Goal: Task Accomplishment & Management: Complete application form

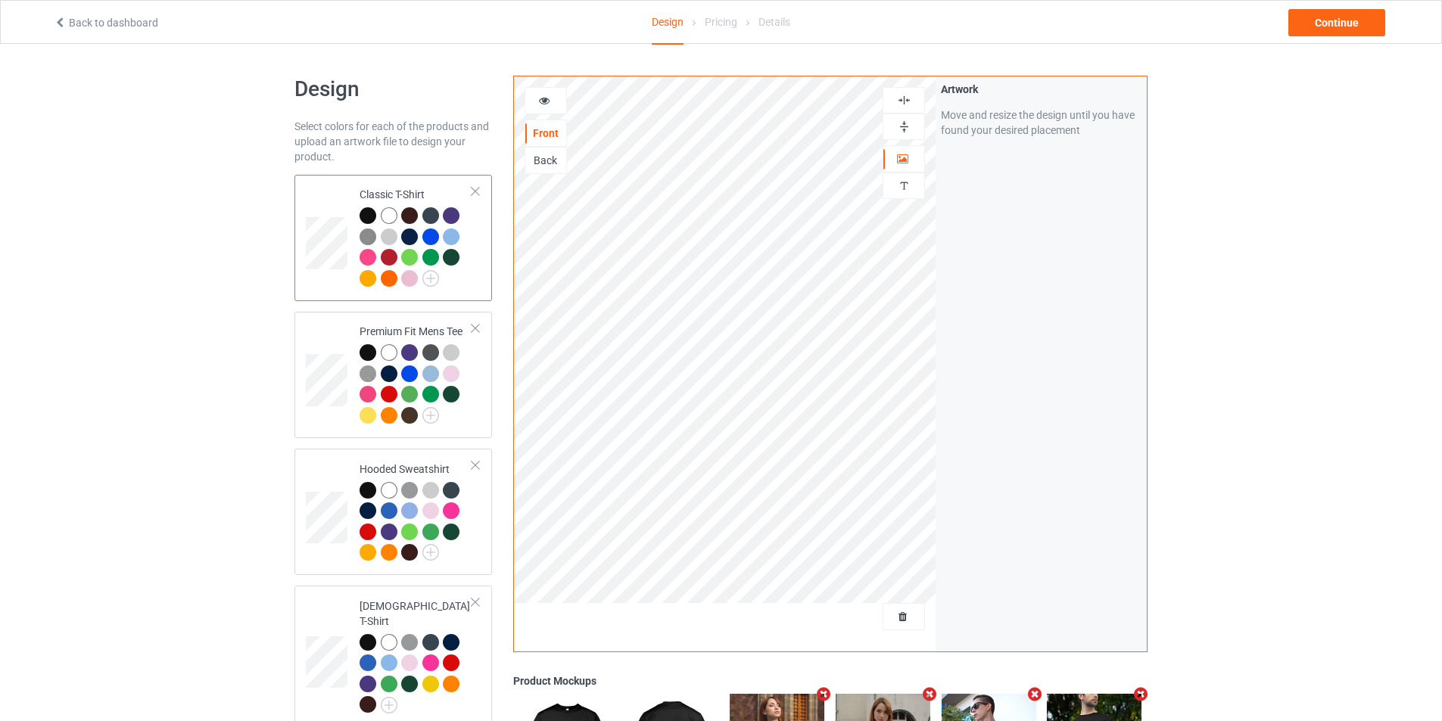
click at [384, 207] on div at bounding box center [391, 217] width 21 height 21
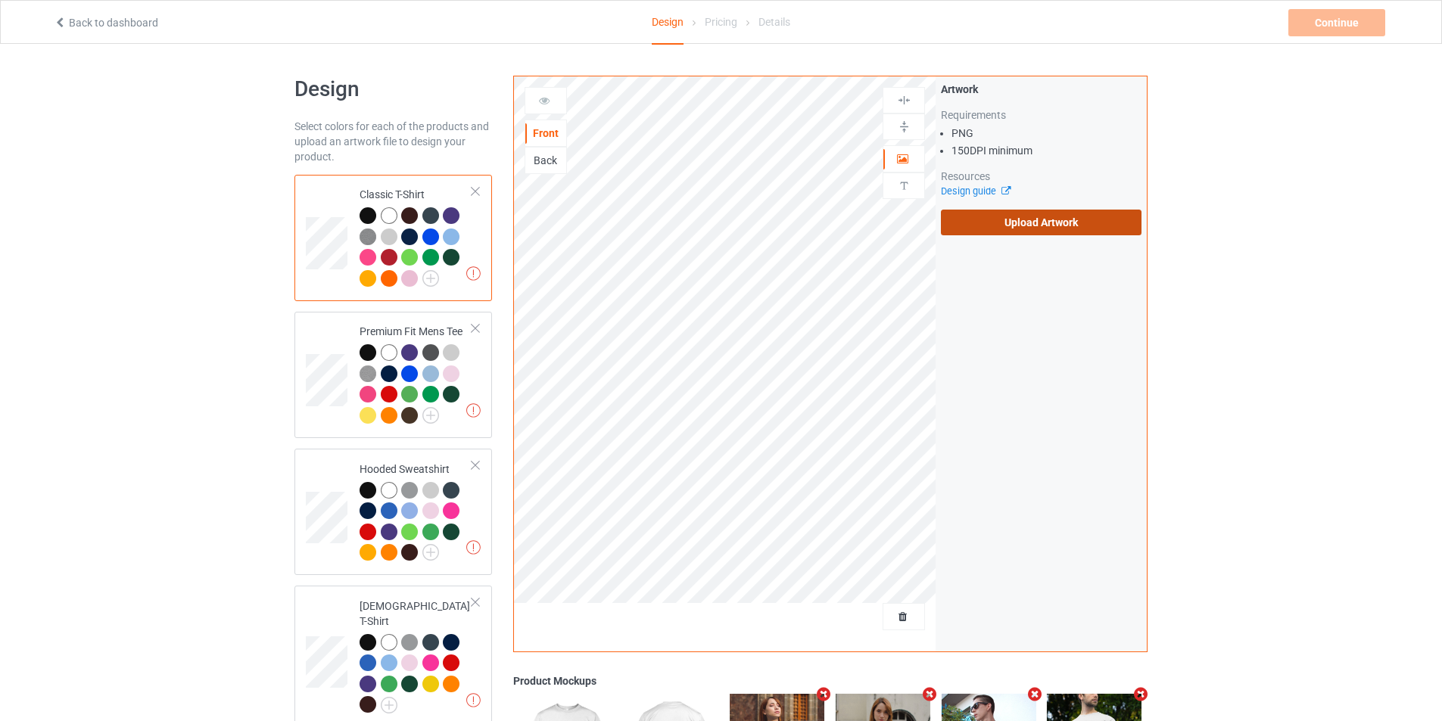
click at [1017, 230] on label "Upload Artwork" at bounding box center [1041, 223] width 201 height 26
click at [0, 0] on input "Upload Artwork" at bounding box center [0, 0] width 0 height 0
click at [1010, 224] on label "Upload Artwork" at bounding box center [1041, 223] width 201 height 26
click at [0, 0] on input "Upload Artwork" at bounding box center [0, 0] width 0 height 0
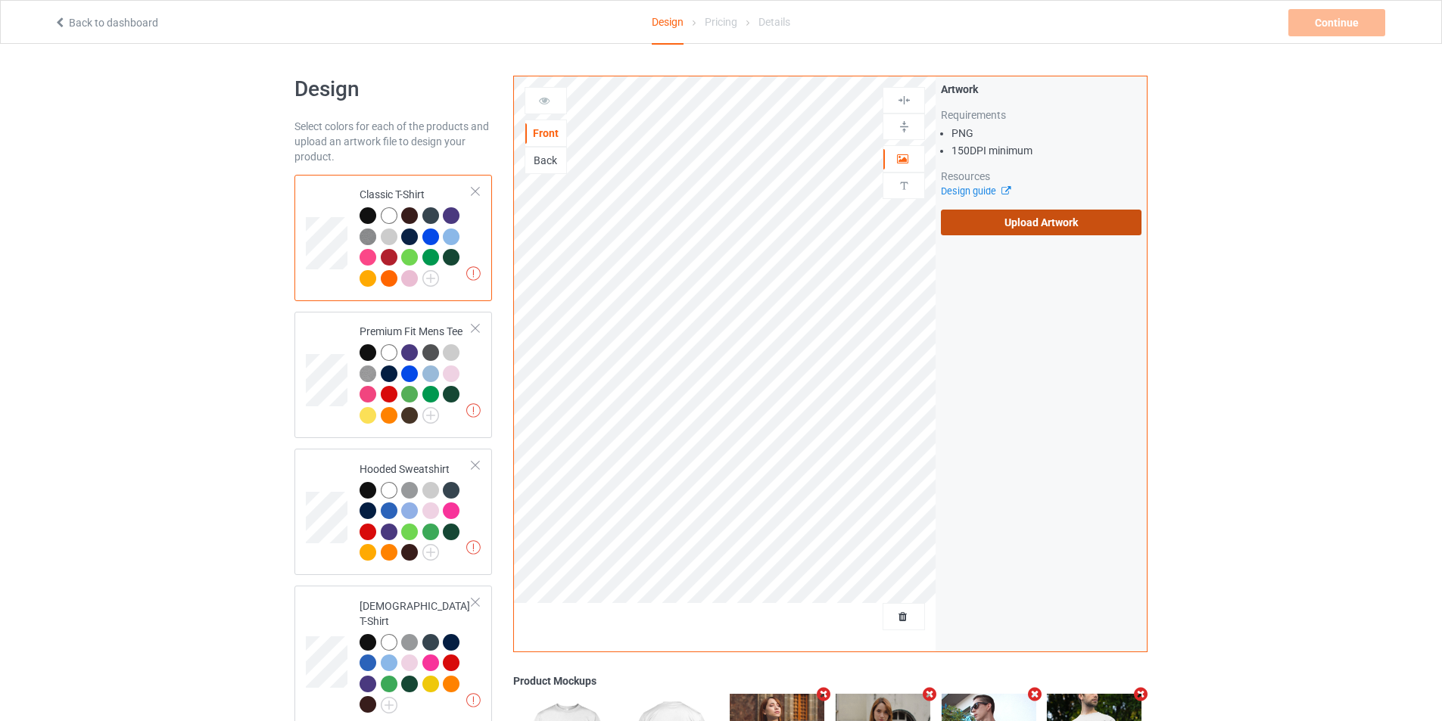
click at [1037, 221] on label "Upload Artwork" at bounding box center [1041, 223] width 201 height 26
click at [0, 0] on input "Upload Artwork" at bounding box center [0, 0] width 0 height 0
click at [1013, 225] on label "Upload Artwork" at bounding box center [1041, 223] width 201 height 26
click at [0, 0] on input "Upload Artwork" at bounding box center [0, 0] width 0 height 0
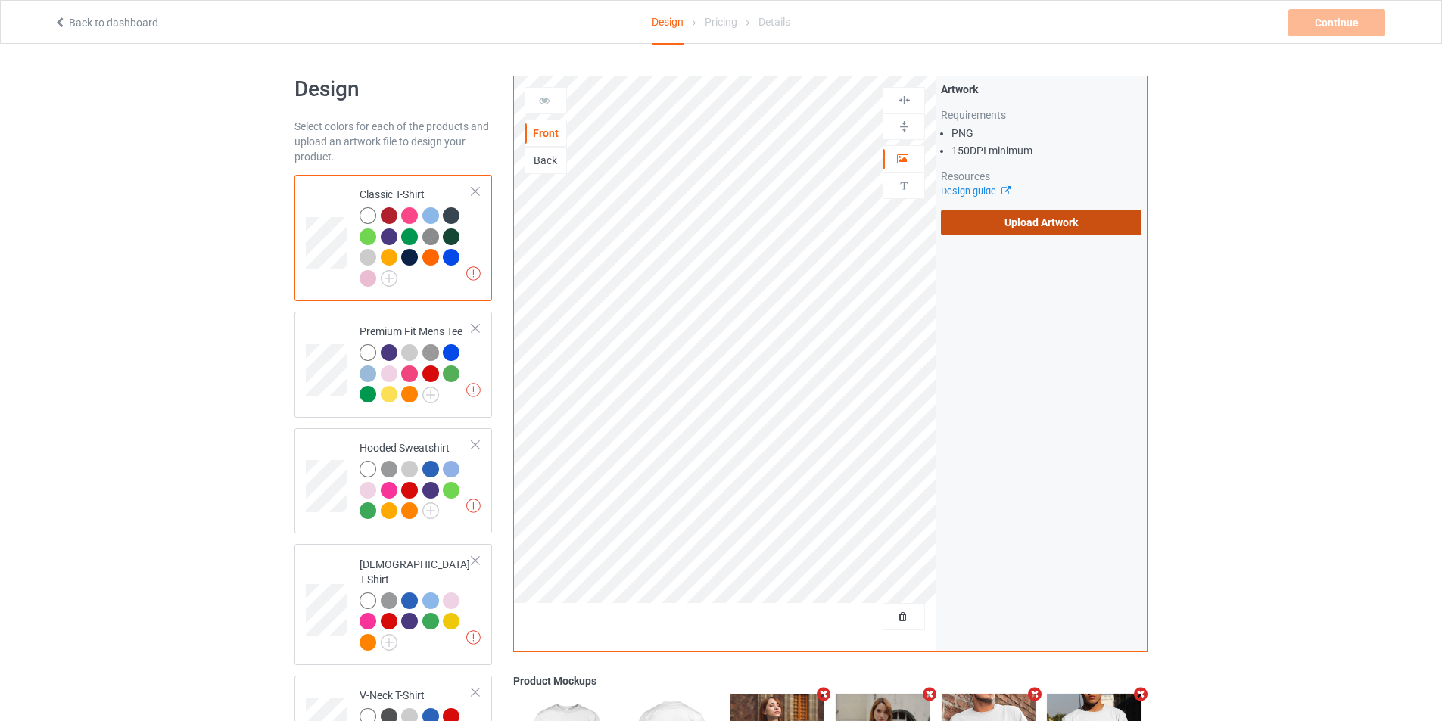
click at [1036, 213] on label "Upload Artwork" at bounding box center [1041, 223] width 201 height 26
click at [0, 0] on input "Upload Artwork" at bounding box center [0, 0] width 0 height 0
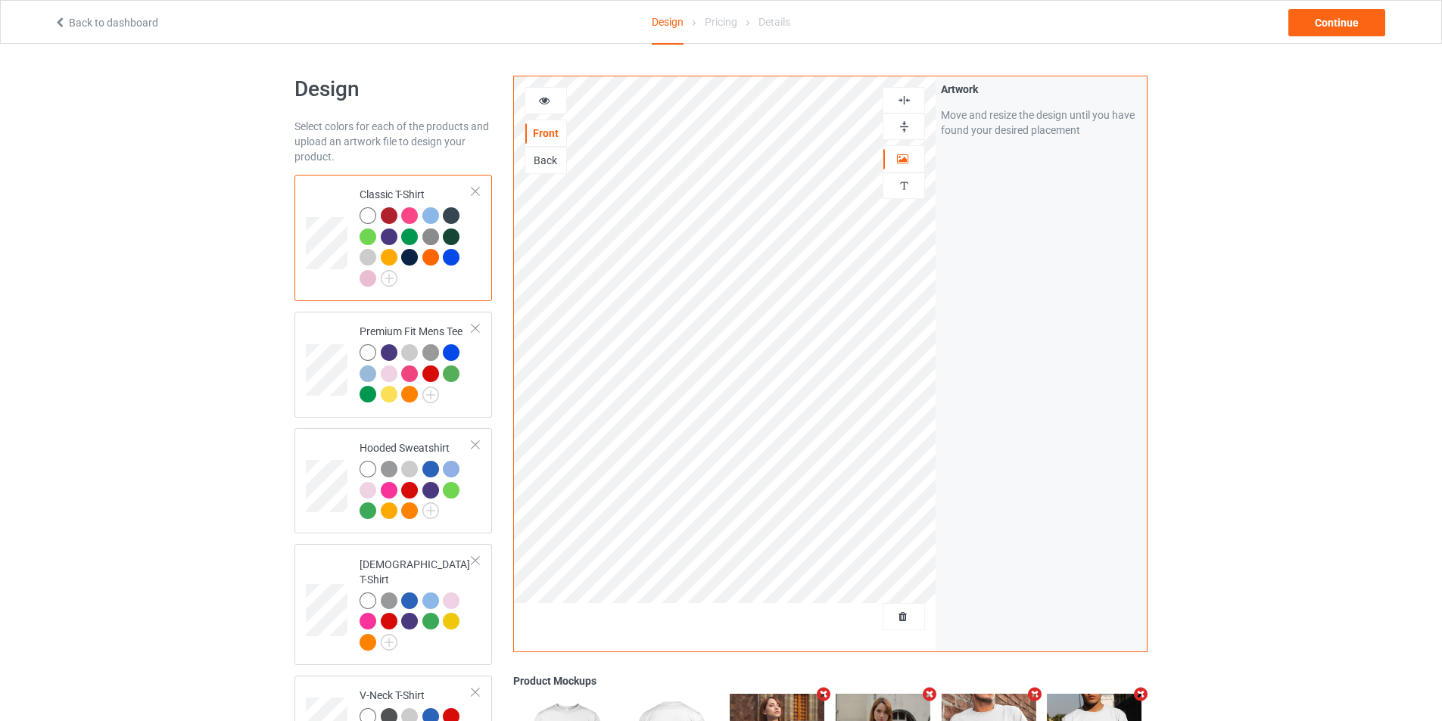
click at [909, 104] on img at bounding box center [904, 100] width 14 height 14
click at [905, 132] on img at bounding box center [904, 127] width 14 height 14
click at [909, 116] on div at bounding box center [903, 127] width 42 height 26
click at [909, 120] on img at bounding box center [904, 127] width 14 height 14
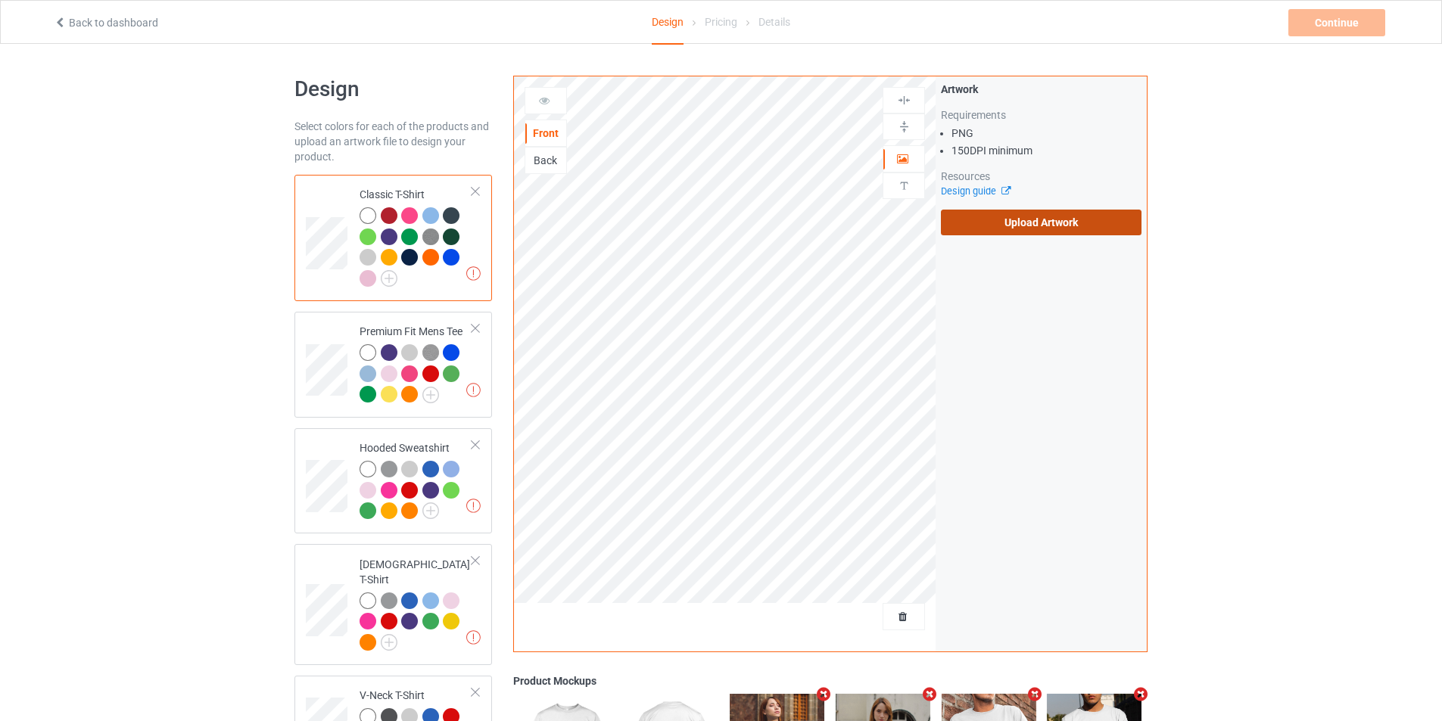
click at [1103, 222] on label "Upload Artwork" at bounding box center [1041, 223] width 201 height 26
click at [0, 0] on input "Upload Artwork" at bounding box center [0, 0] width 0 height 0
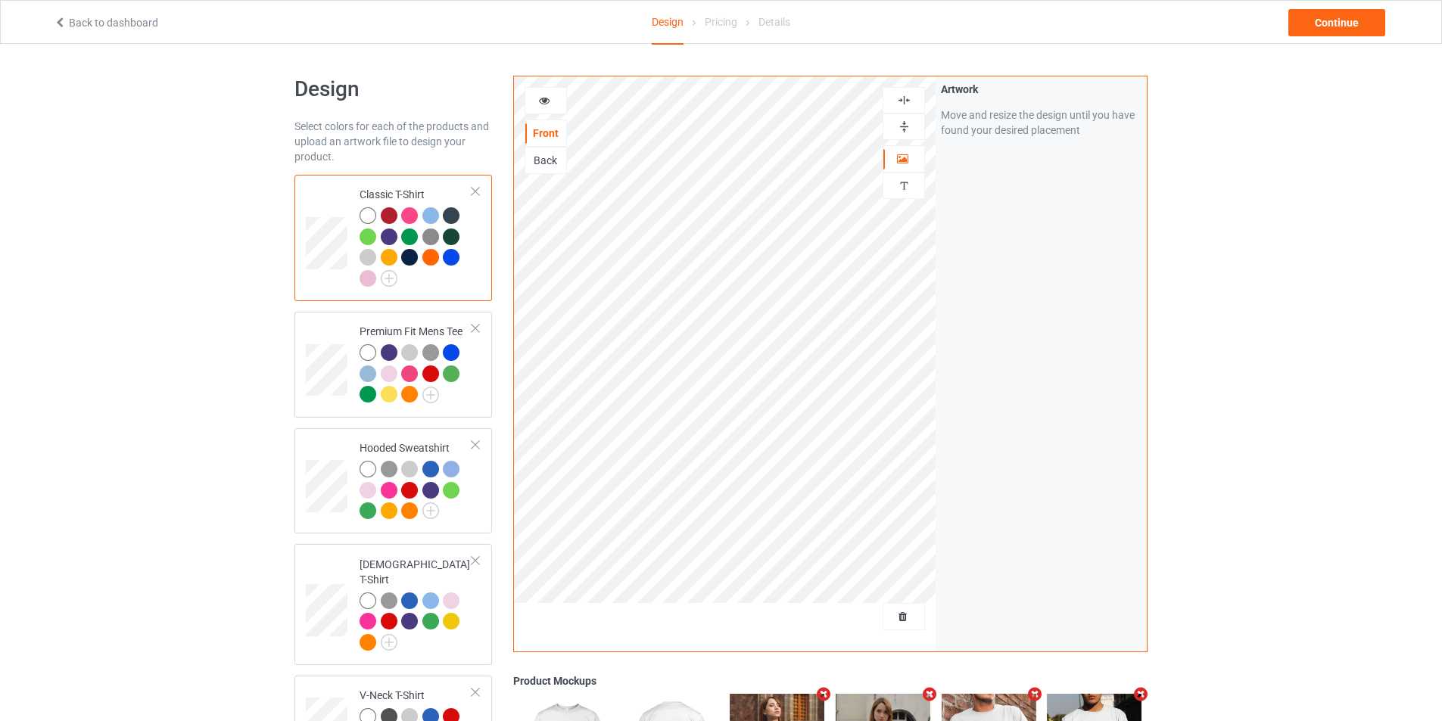
click at [912, 101] on div at bounding box center [903, 100] width 41 height 14
click at [907, 120] on img at bounding box center [904, 127] width 14 height 14
click at [904, 101] on img at bounding box center [904, 100] width 14 height 14
click at [904, 121] on img at bounding box center [904, 127] width 14 height 14
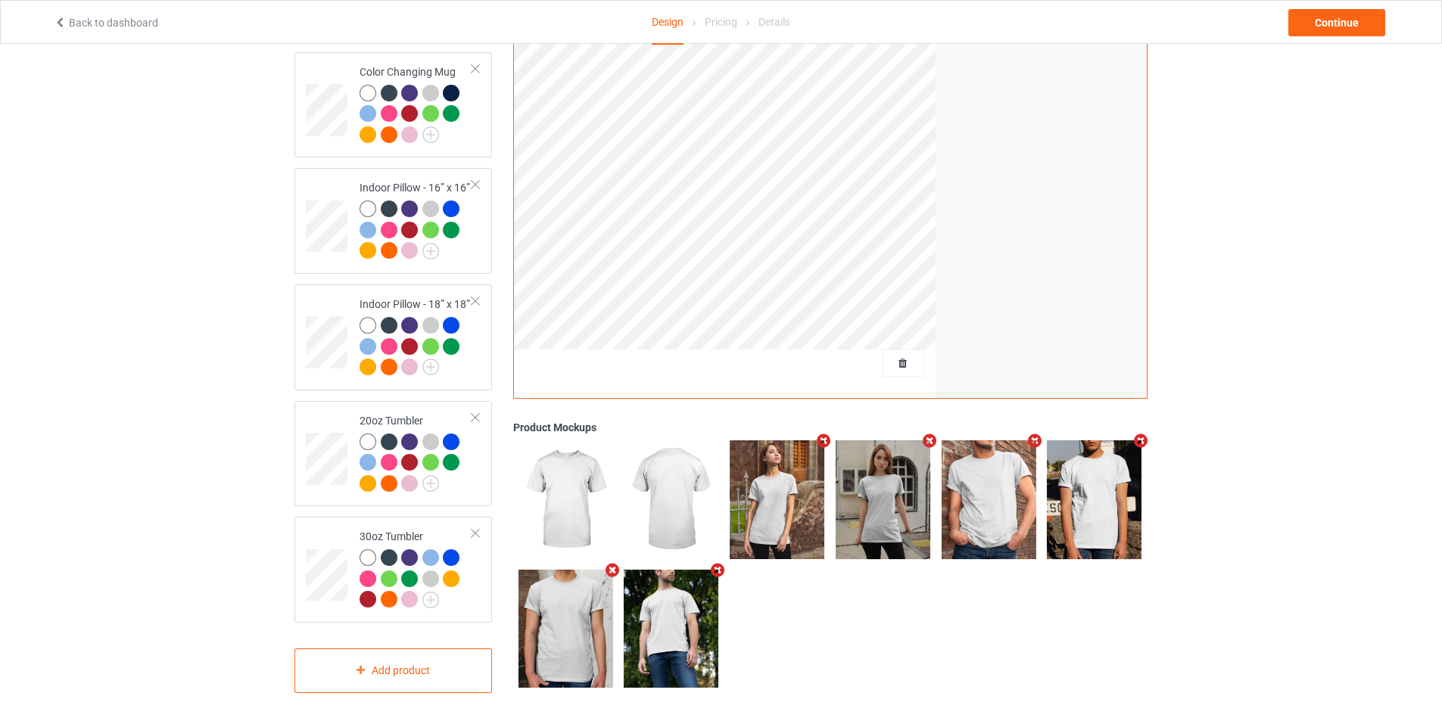
scroll to position [1053, 0]
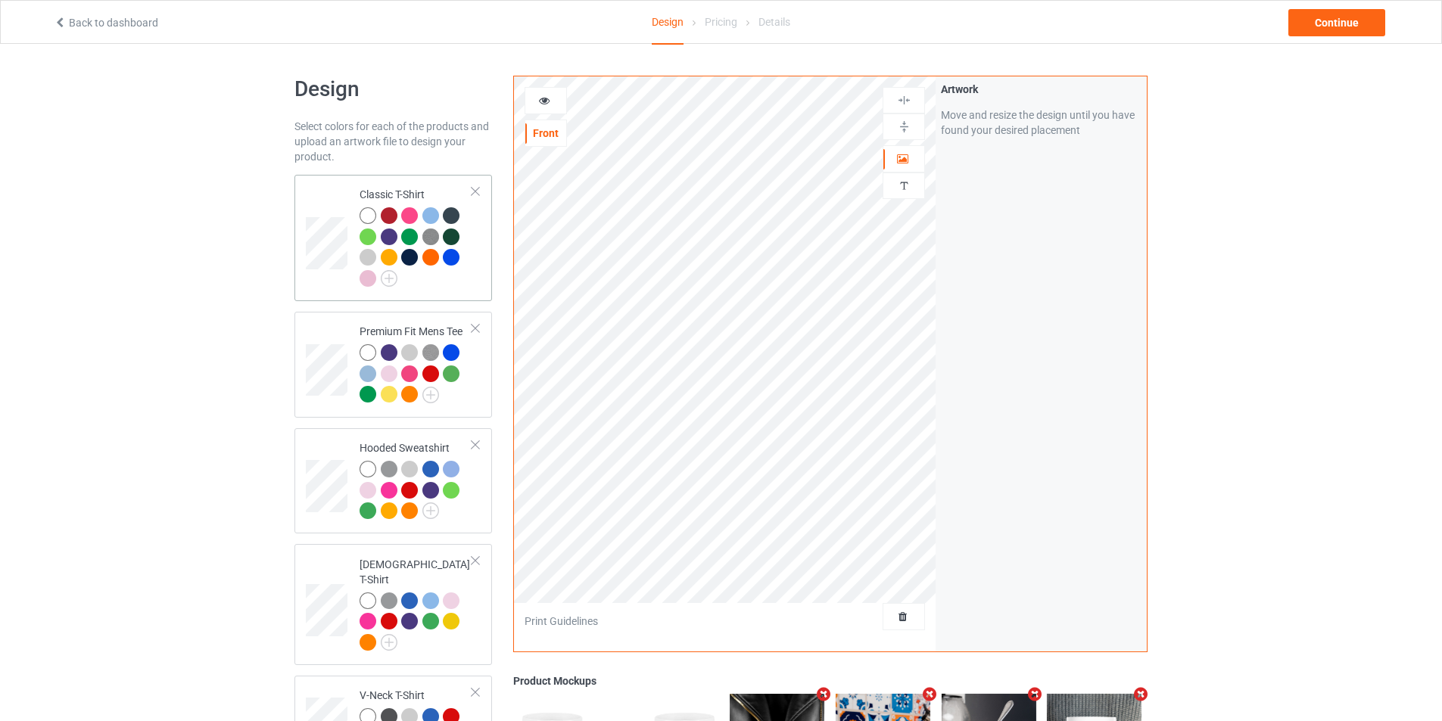
click at [314, 210] on td at bounding box center [328, 238] width 45 height 114
click at [541, 160] on div "Back" at bounding box center [545, 160] width 41 height 15
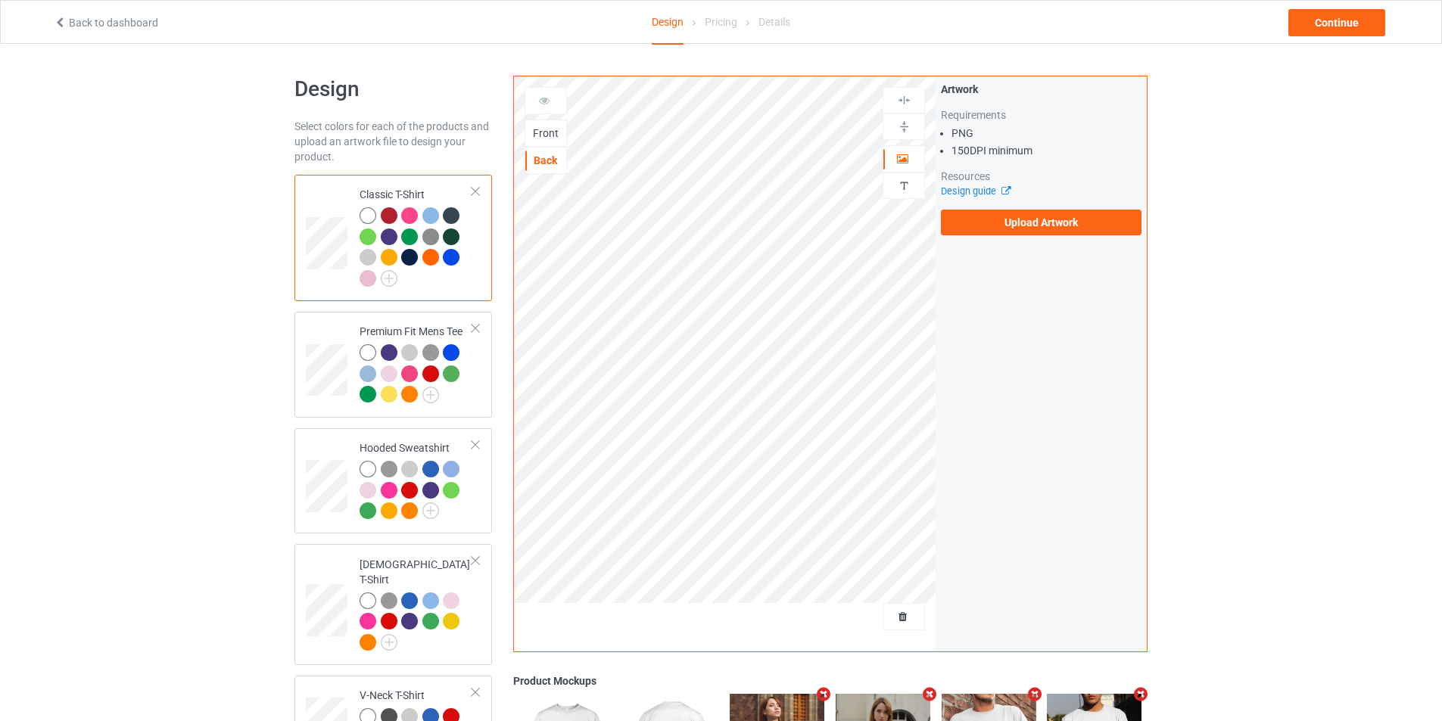
click at [548, 136] on div "Front" at bounding box center [545, 133] width 41 height 15
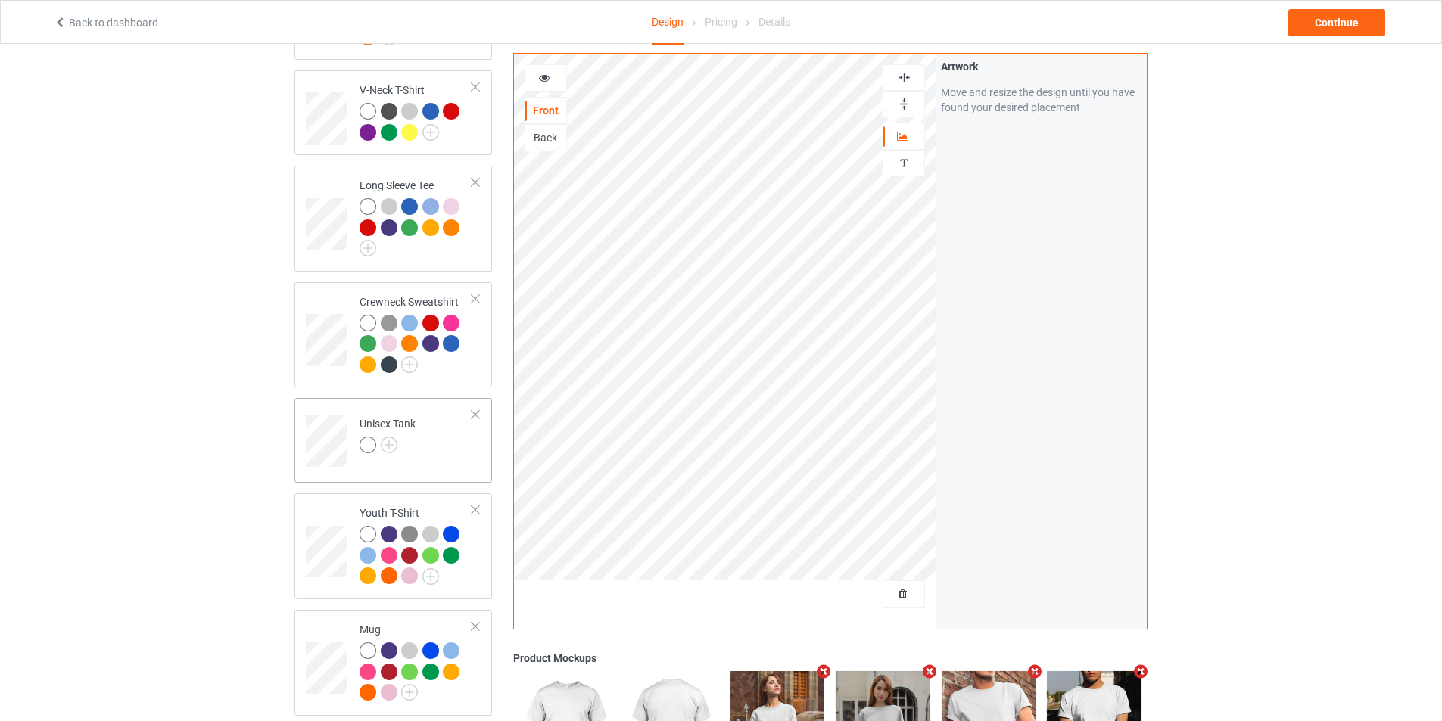
scroll to position [757, 0]
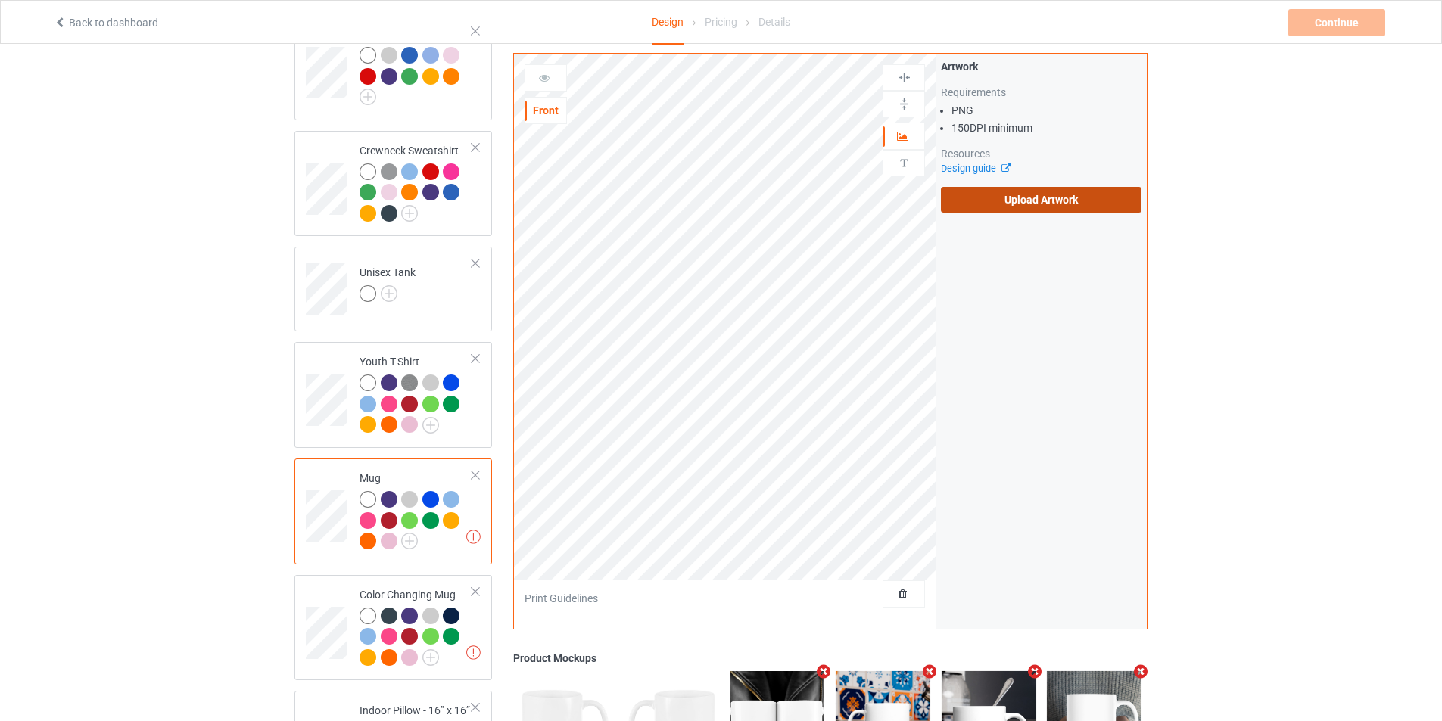
click at [1009, 210] on label "Upload Artwork" at bounding box center [1041, 200] width 201 height 26
click at [0, 0] on input "Upload Artwork" at bounding box center [0, 0] width 0 height 0
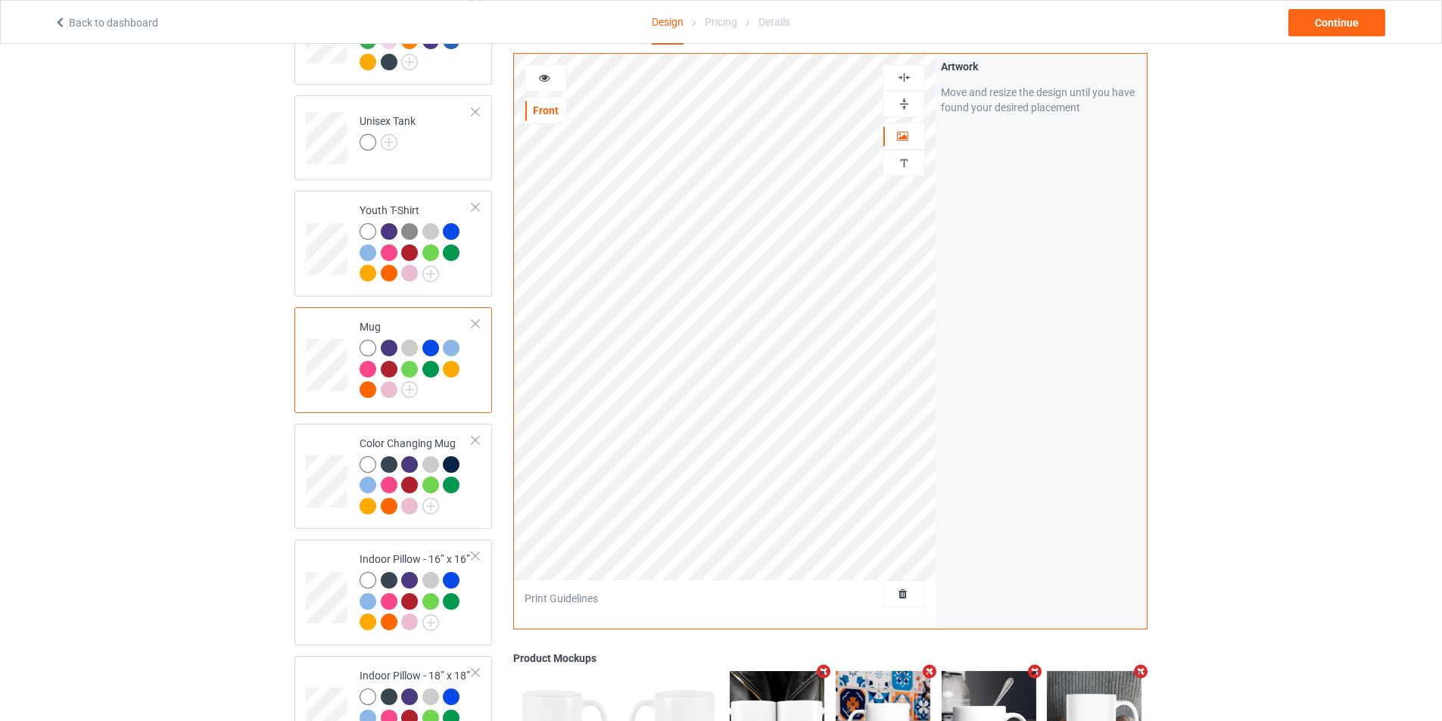
scroll to position [1059, 0]
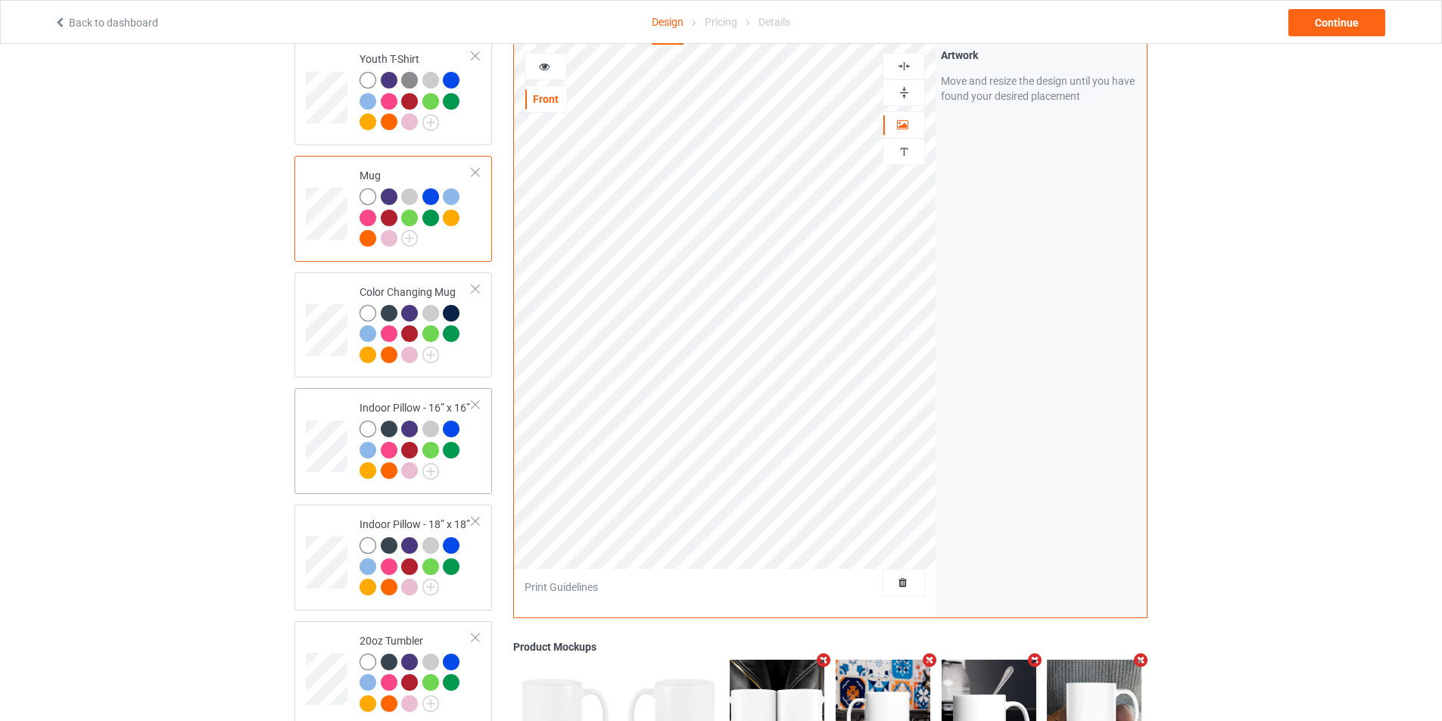
click at [334, 408] on td at bounding box center [328, 441] width 45 height 94
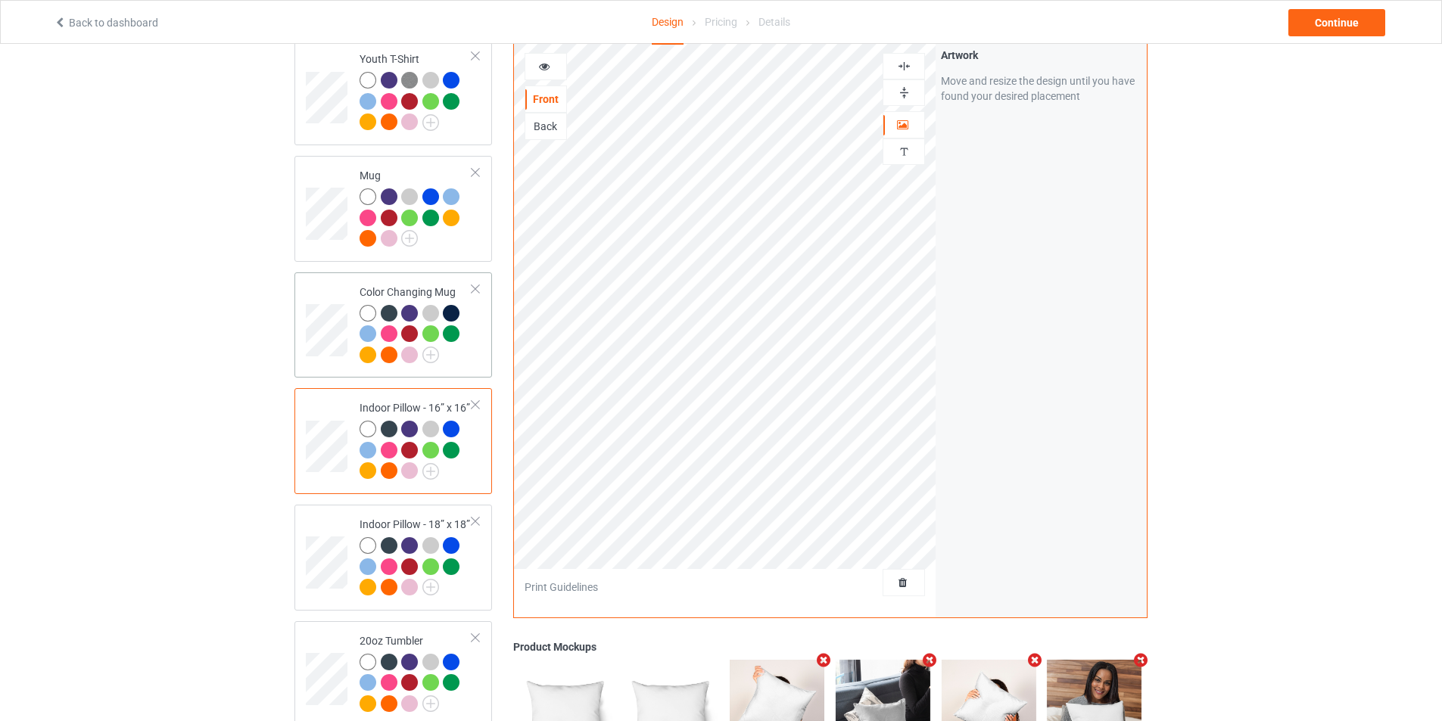
click at [304, 289] on div "Color Changing Mug" at bounding box center [393, 325] width 198 height 106
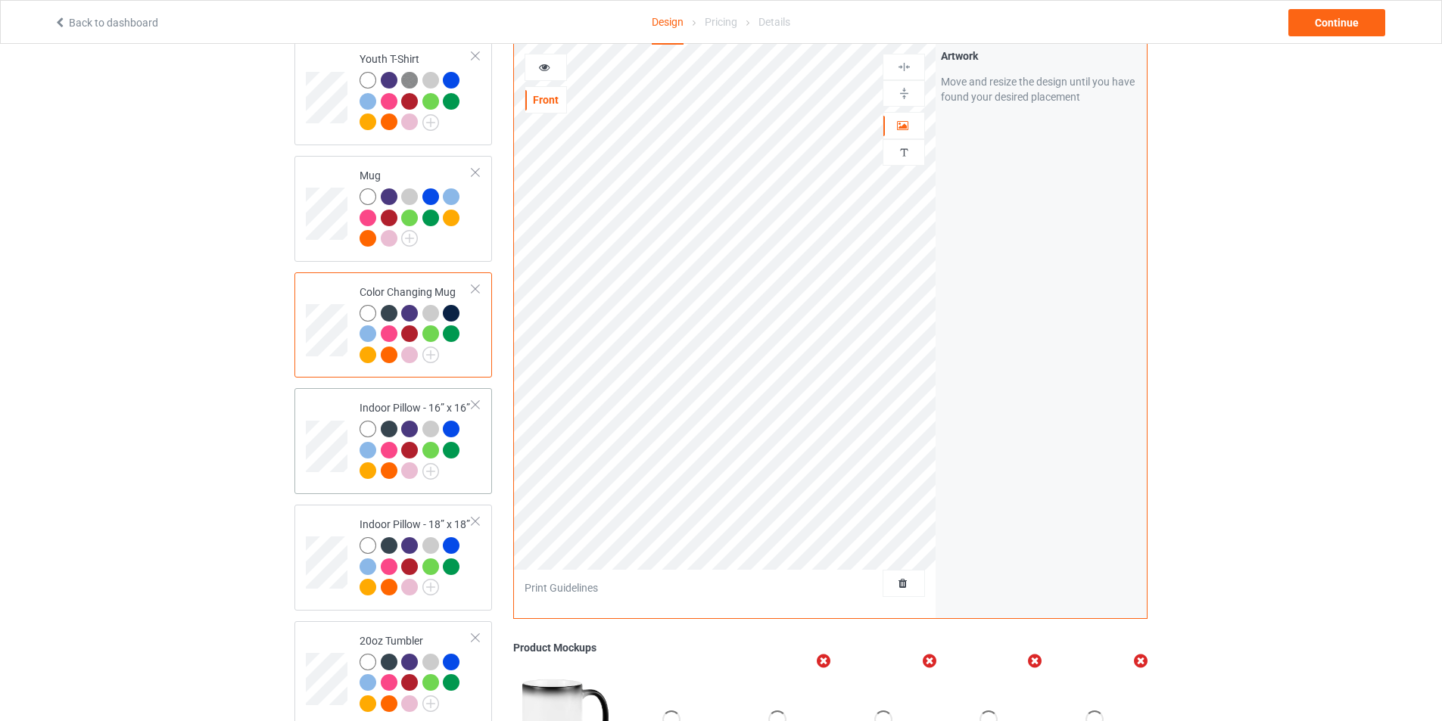
click at [323, 409] on td at bounding box center [328, 441] width 45 height 94
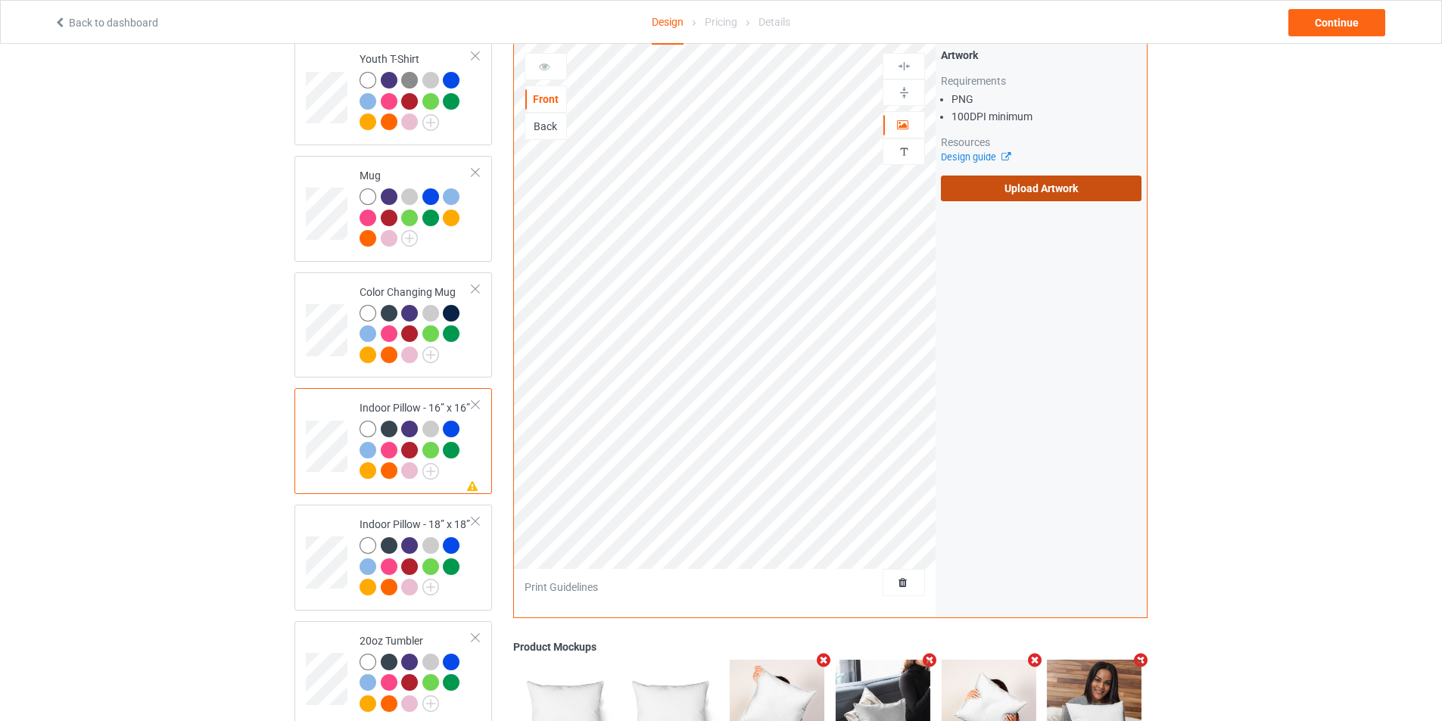
click at [1085, 188] on label "Upload Artwork" at bounding box center [1041, 189] width 201 height 26
click at [0, 0] on input "Upload Artwork" at bounding box center [0, 0] width 0 height 0
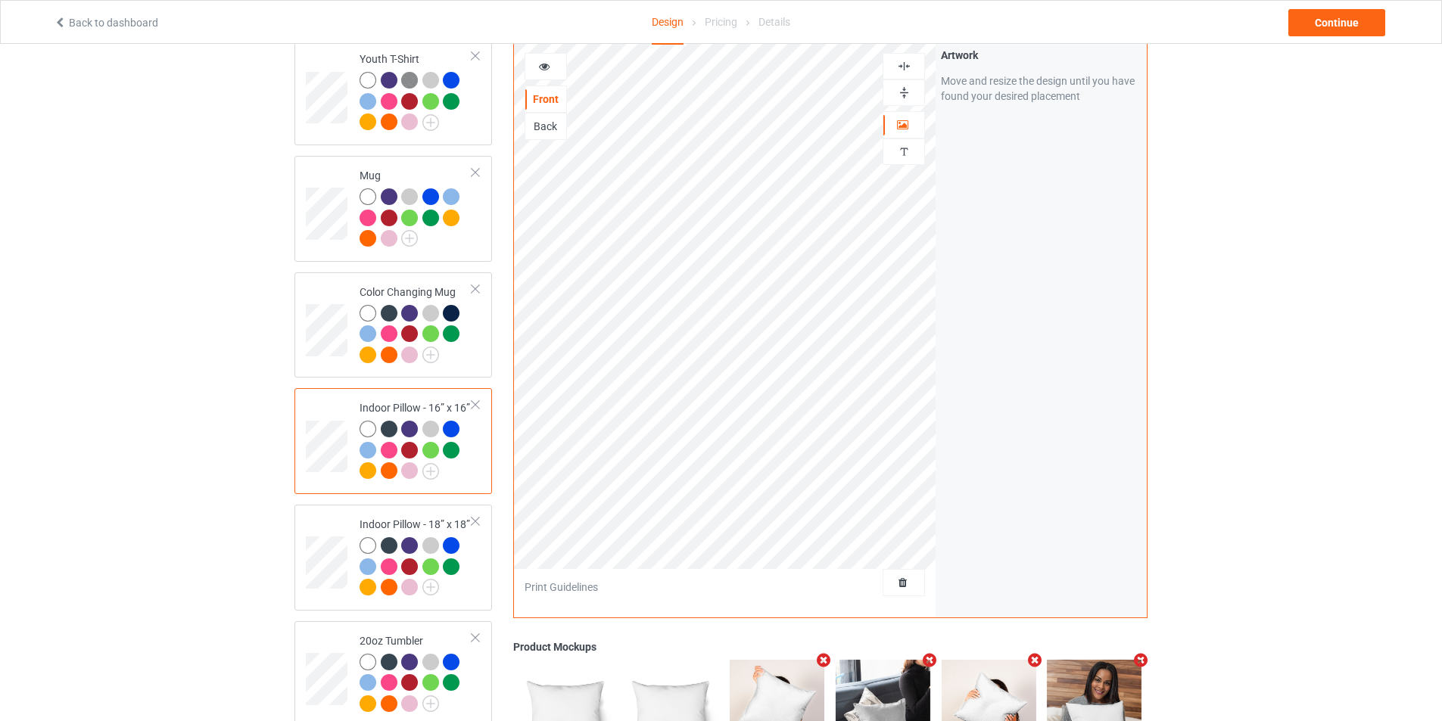
click at [891, 65] on div at bounding box center [903, 66] width 41 height 14
click at [897, 92] on img at bounding box center [904, 93] width 14 height 14
click at [557, 119] on div "Back" at bounding box center [545, 126] width 41 height 15
click at [555, 106] on div "Front" at bounding box center [545, 99] width 42 height 27
click at [547, 93] on div "Front" at bounding box center [545, 99] width 41 height 15
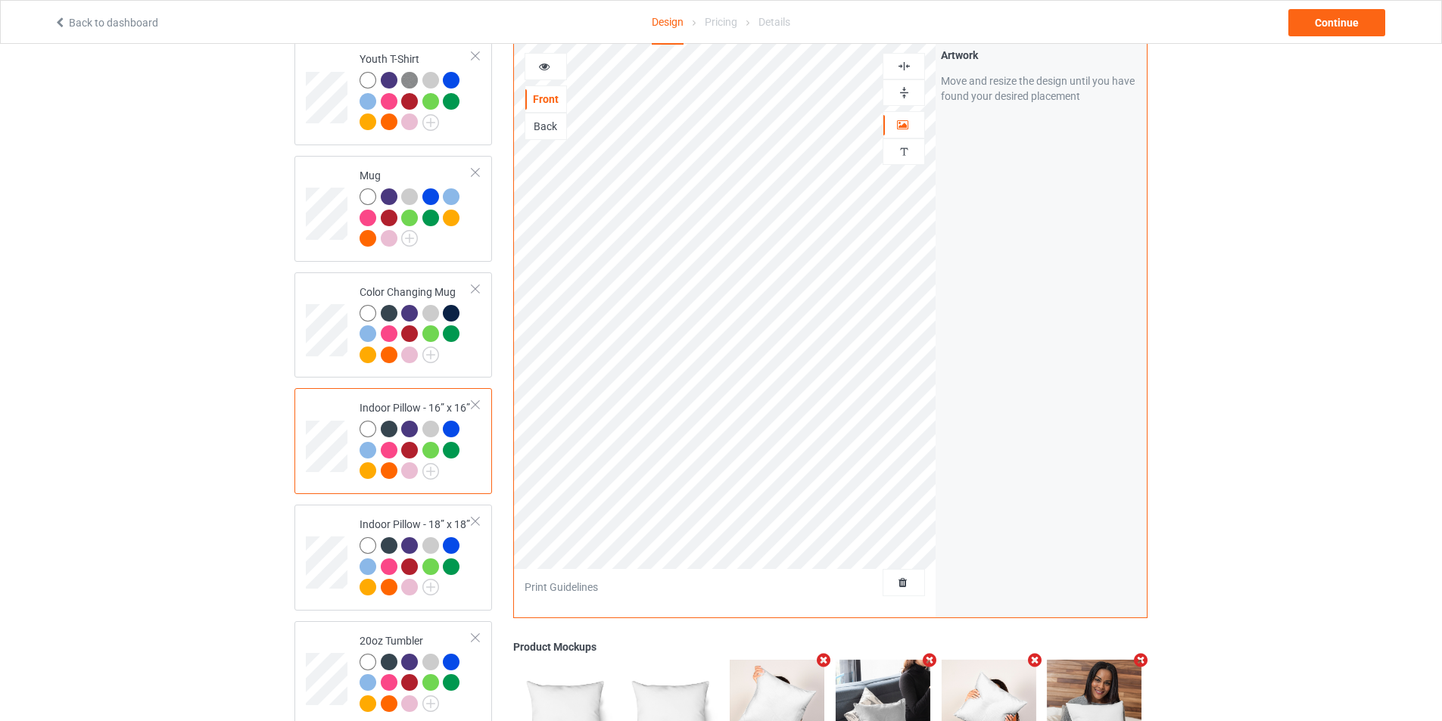
click at [905, 64] on img at bounding box center [904, 66] width 14 height 14
click at [901, 86] on img at bounding box center [904, 93] width 14 height 14
click at [540, 119] on div "Back" at bounding box center [545, 126] width 41 height 15
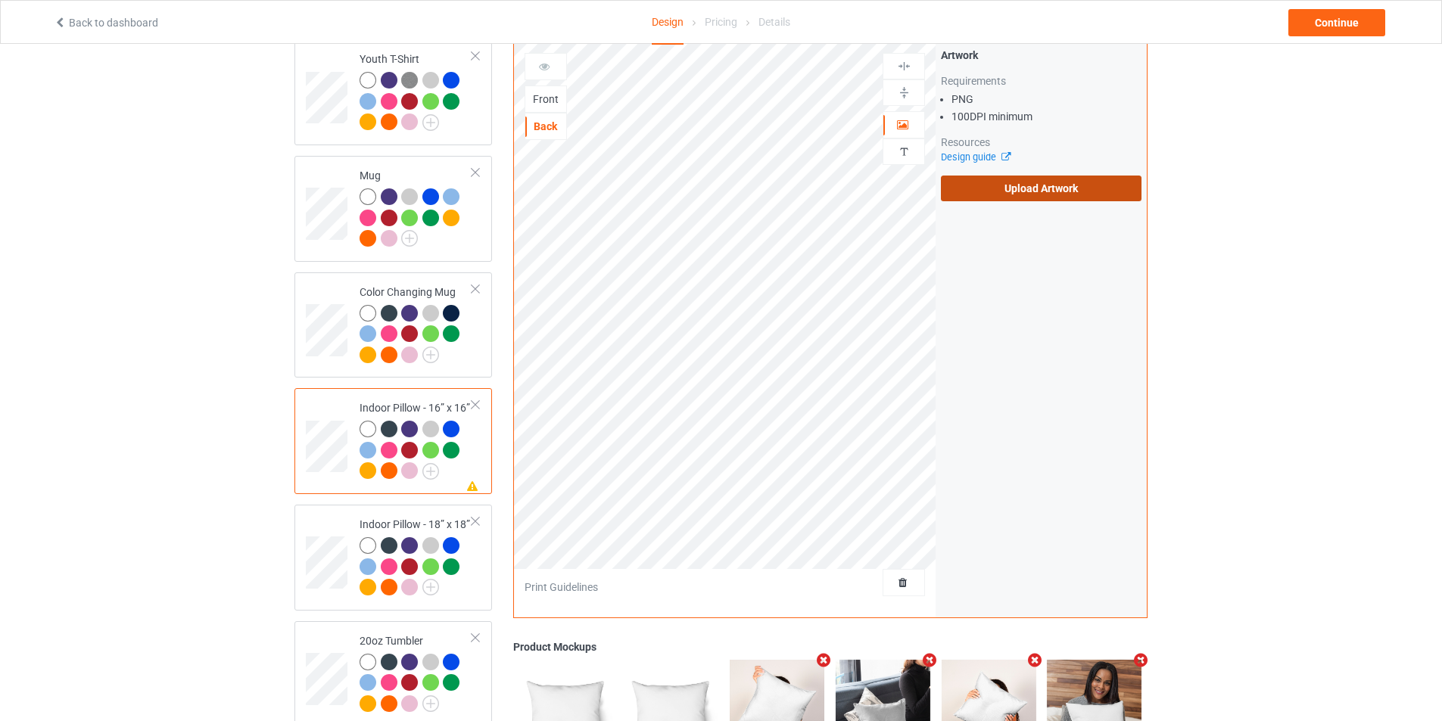
click at [1024, 180] on label "Upload Artwork" at bounding box center [1041, 189] width 201 height 26
click at [0, 0] on input "Upload Artwork" at bounding box center [0, 0] width 0 height 0
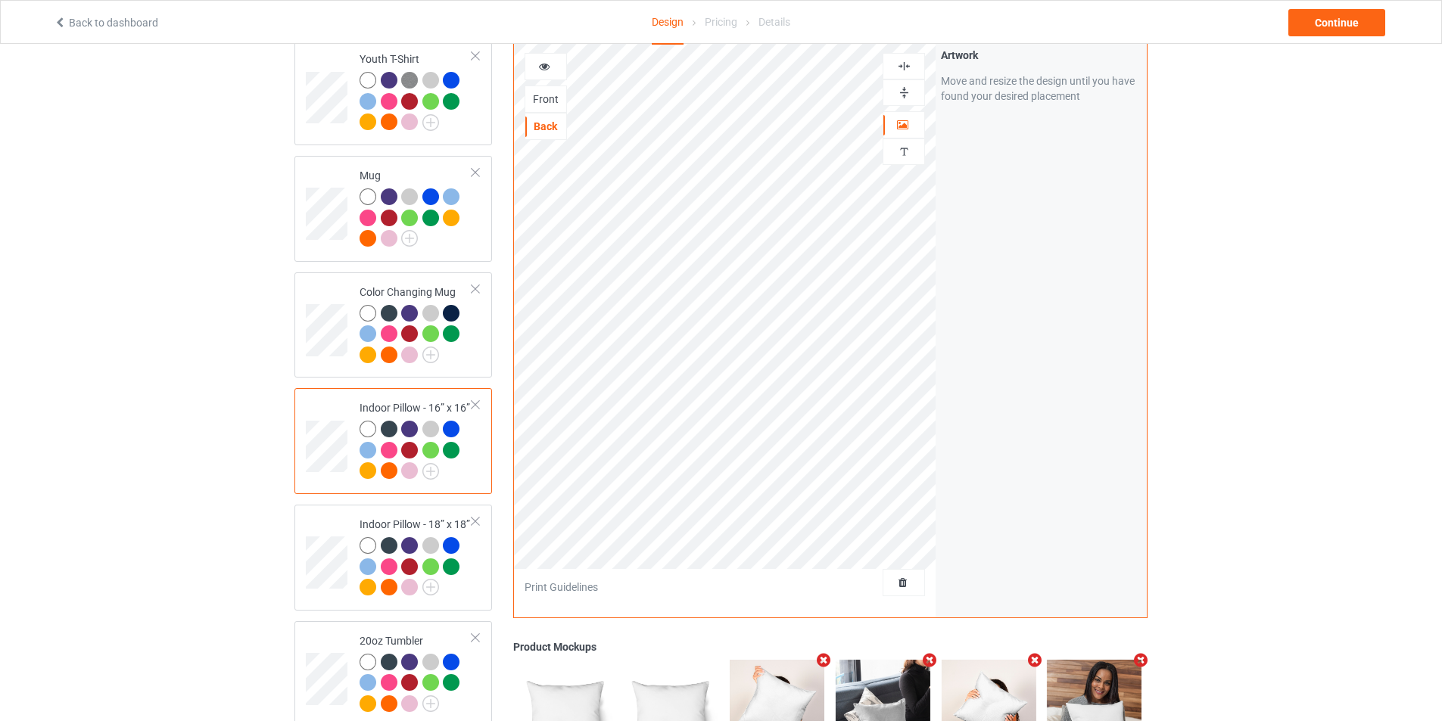
click at [895, 64] on div at bounding box center [903, 66] width 41 height 14
click at [901, 86] on img at bounding box center [904, 93] width 14 height 14
click at [561, 98] on div "Front" at bounding box center [545, 99] width 41 height 15
click at [333, 515] on td at bounding box center [328, 558] width 45 height 94
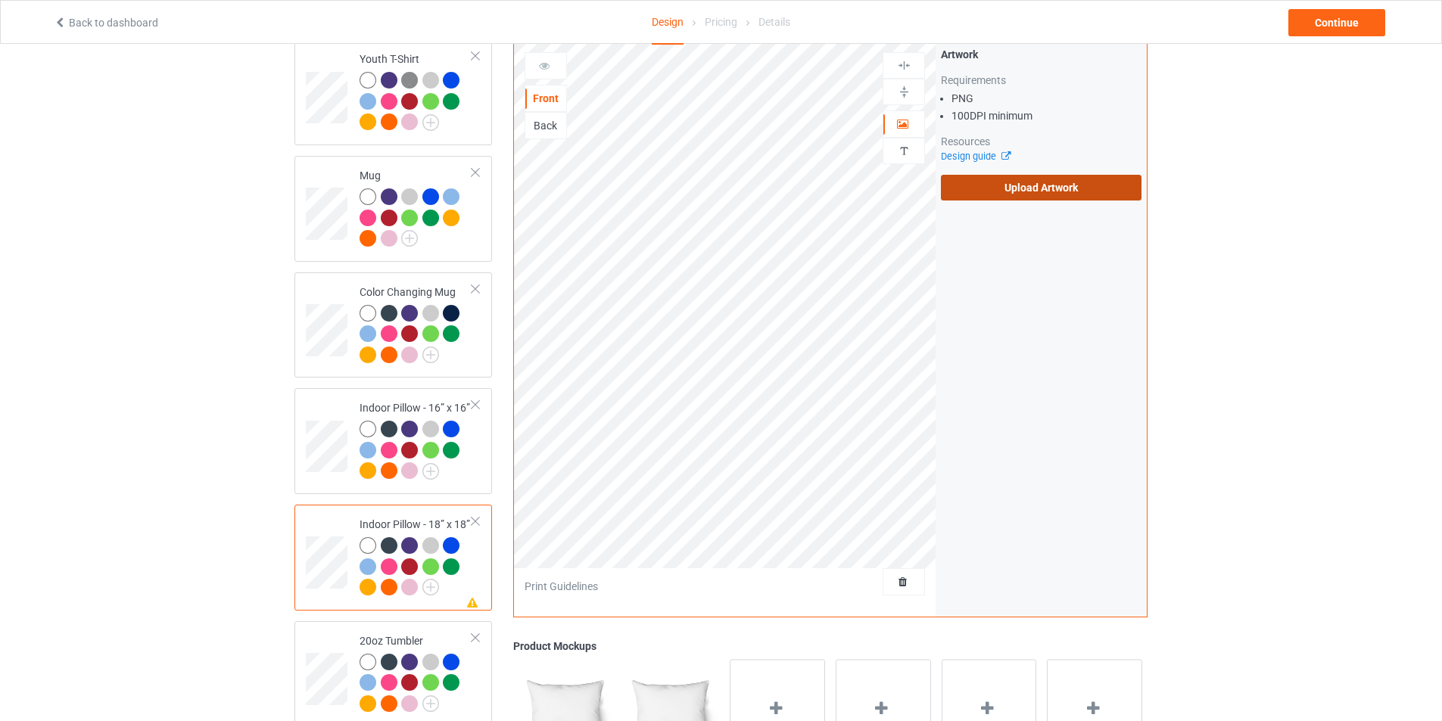
click at [1077, 184] on label "Upload Artwork" at bounding box center [1041, 188] width 201 height 26
click at [0, 0] on input "Upload Artwork" at bounding box center [0, 0] width 0 height 0
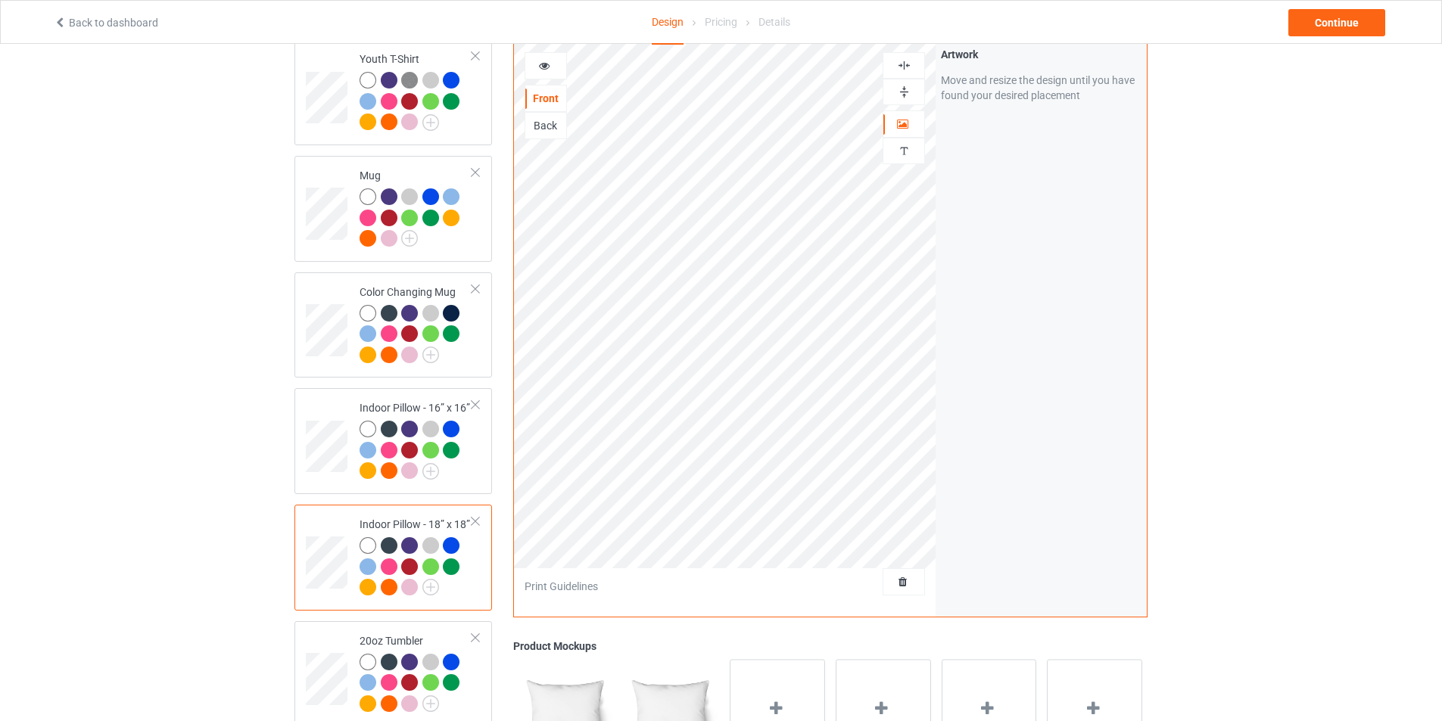
click at [907, 62] on img at bounding box center [904, 65] width 14 height 14
click at [901, 93] on img at bounding box center [904, 92] width 14 height 14
click at [543, 119] on div "Back" at bounding box center [545, 125] width 41 height 15
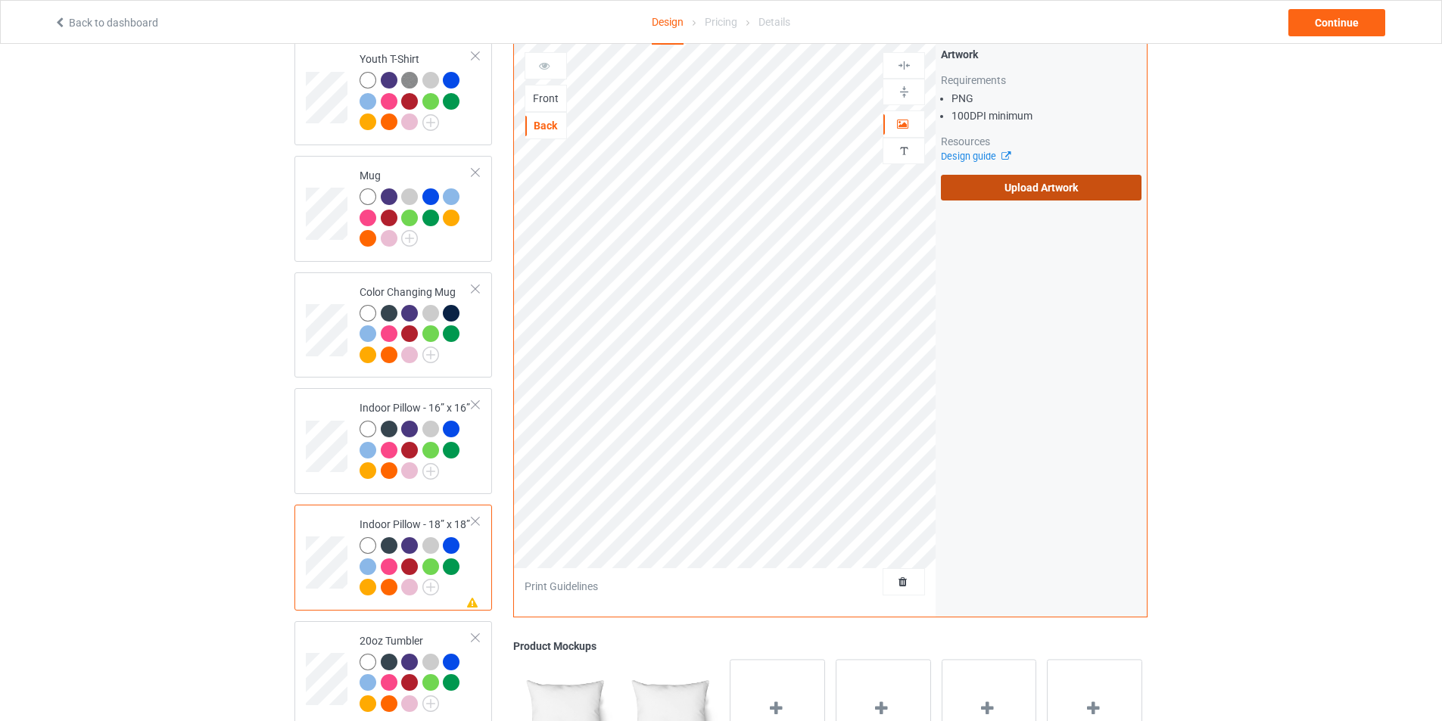
click at [1064, 191] on label "Upload Artwork" at bounding box center [1041, 188] width 201 height 26
click at [0, 0] on input "Upload Artwork" at bounding box center [0, 0] width 0 height 0
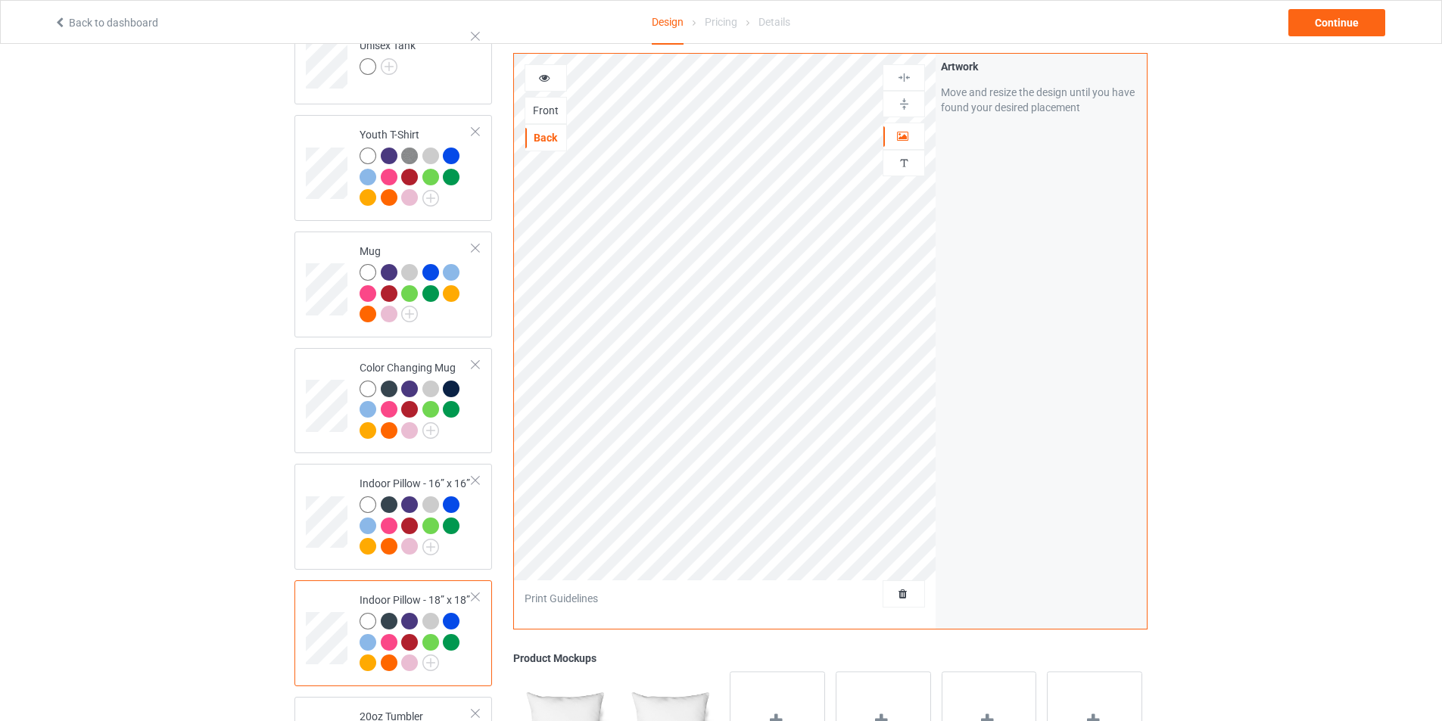
scroll to position [1135, 0]
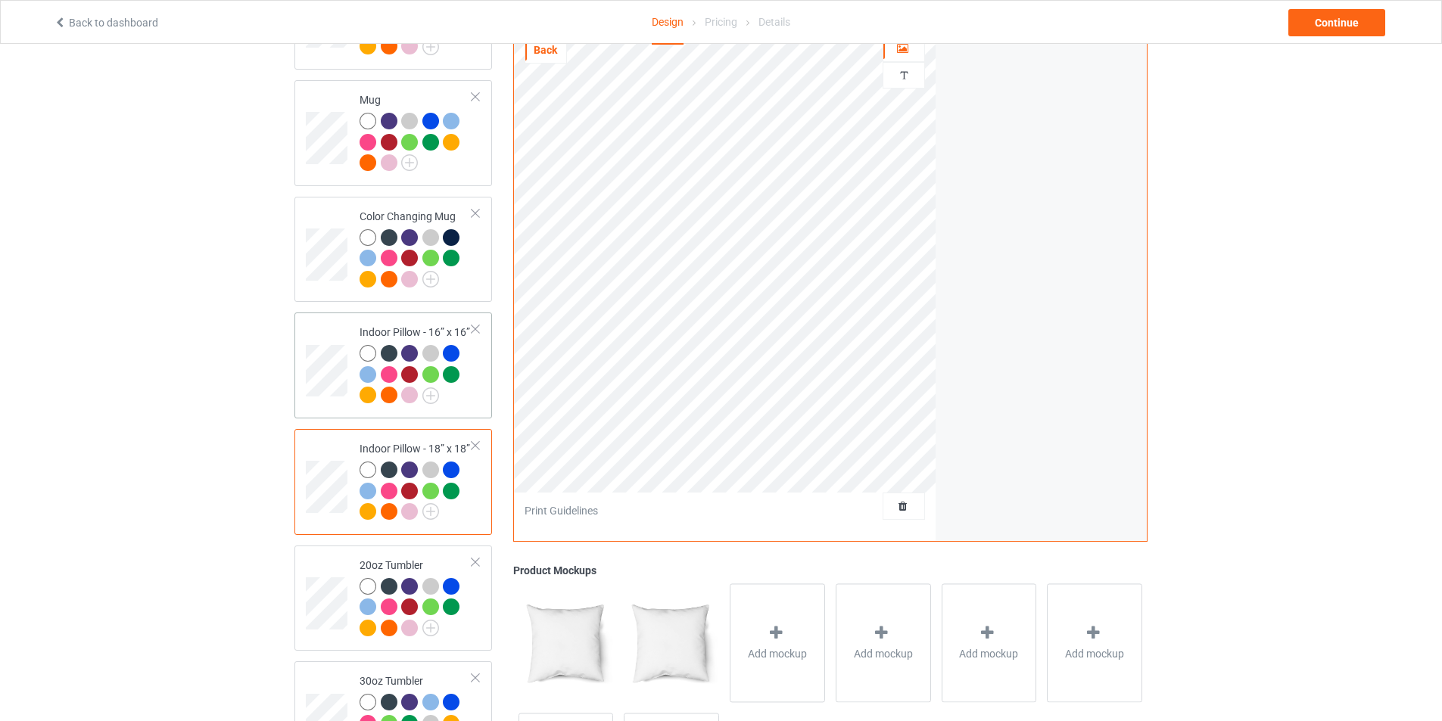
click at [466, 364] on div at bounding box center [415, 376] width 113 height 63
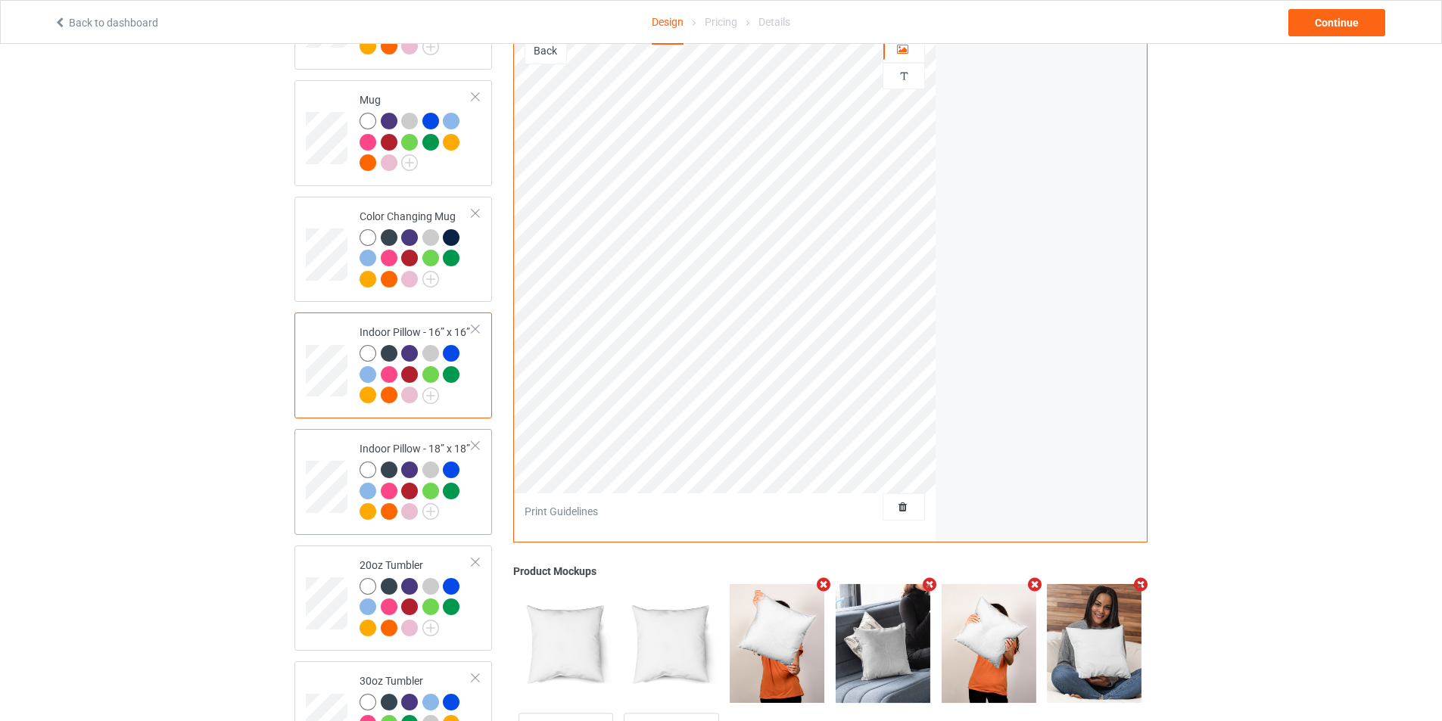
click at [472, 486] on td "Indoor Pillow - 18” x 18”" at bounding box center [415, 482] width 129 height 94
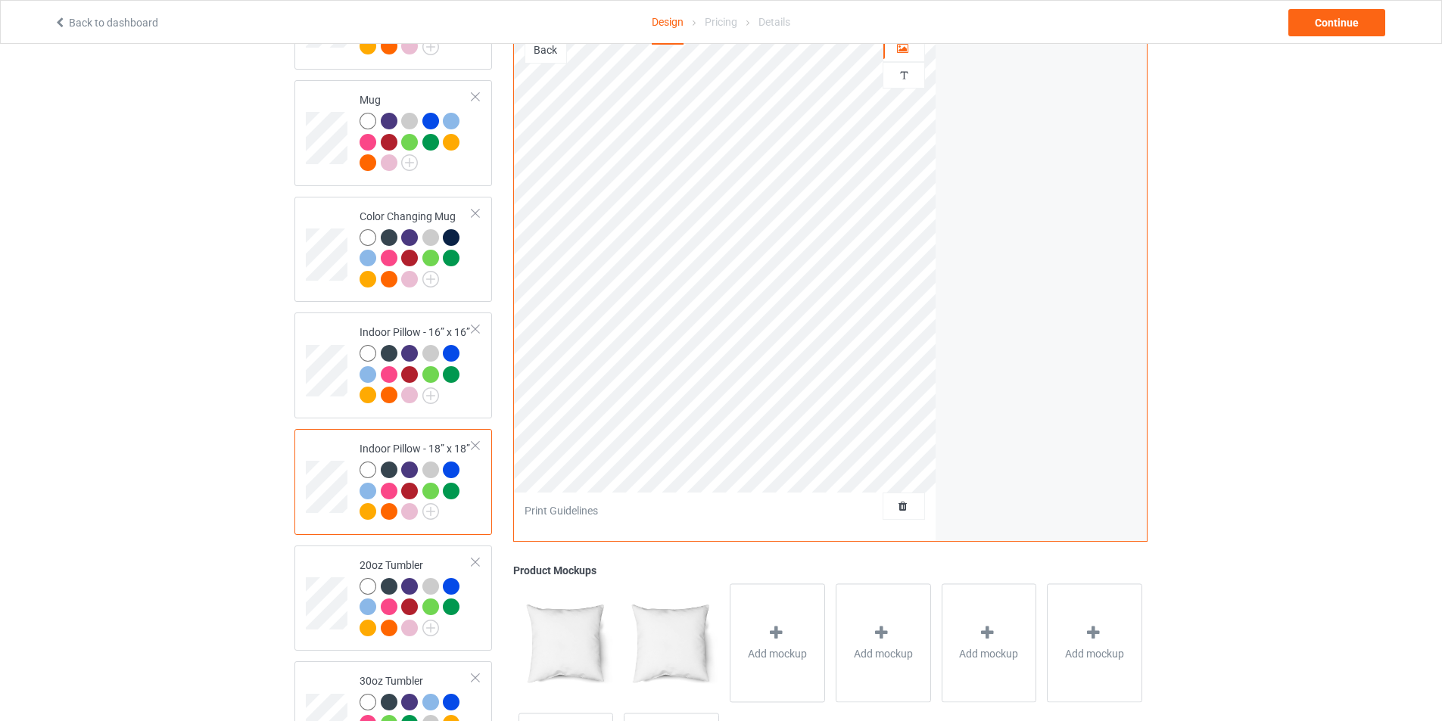
scroll to position [984, 0]
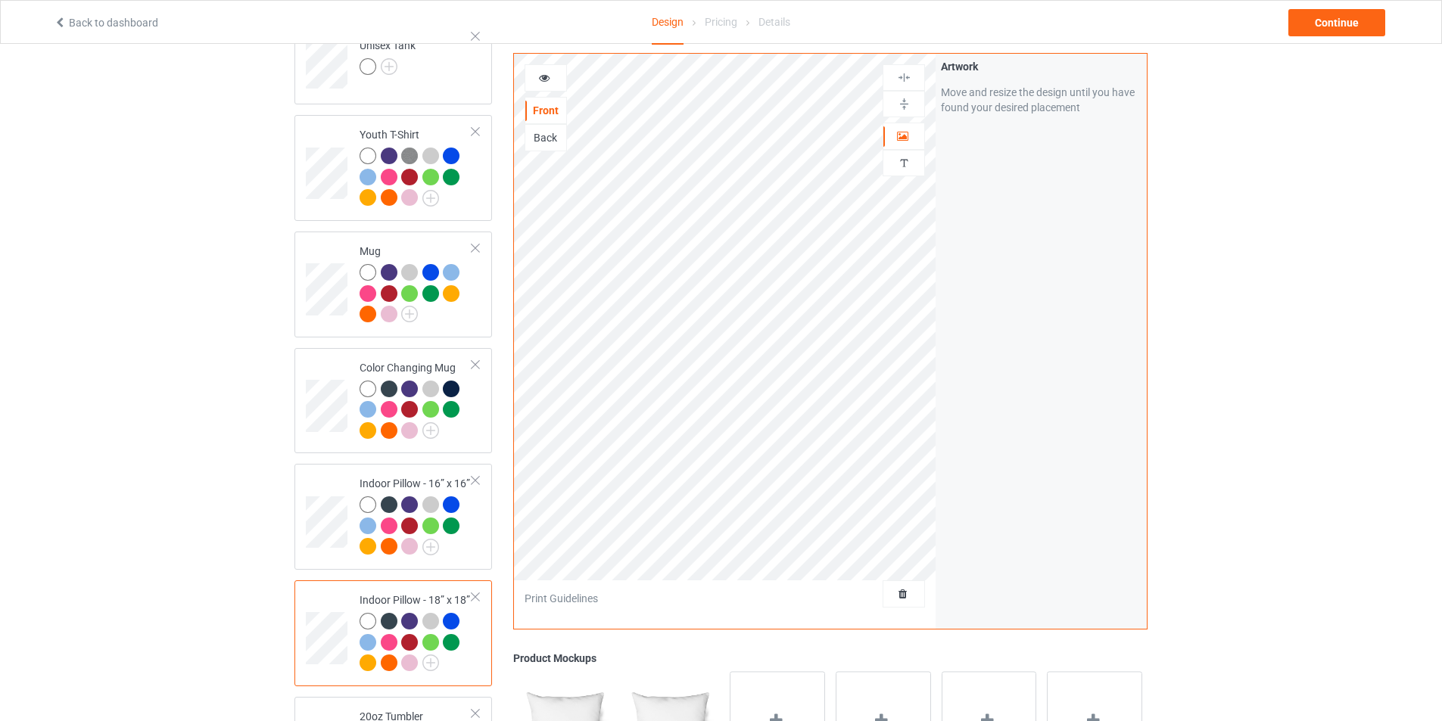
click at [551, 135] on div "Back" at bounding box center [545, 137] width 41 height 15
click at [557, 116] on div "Front" at bounding box center [545, 110] width 41 height 15
click at [535, 134] on div "Back" at bounding box center [545, 137] width 41 height 15
click at [904, 104] on img at bounding box center [904, 104] width 14 height 14
click at [913, 80] on div at bounding box center [903, 77] width 41 height 14
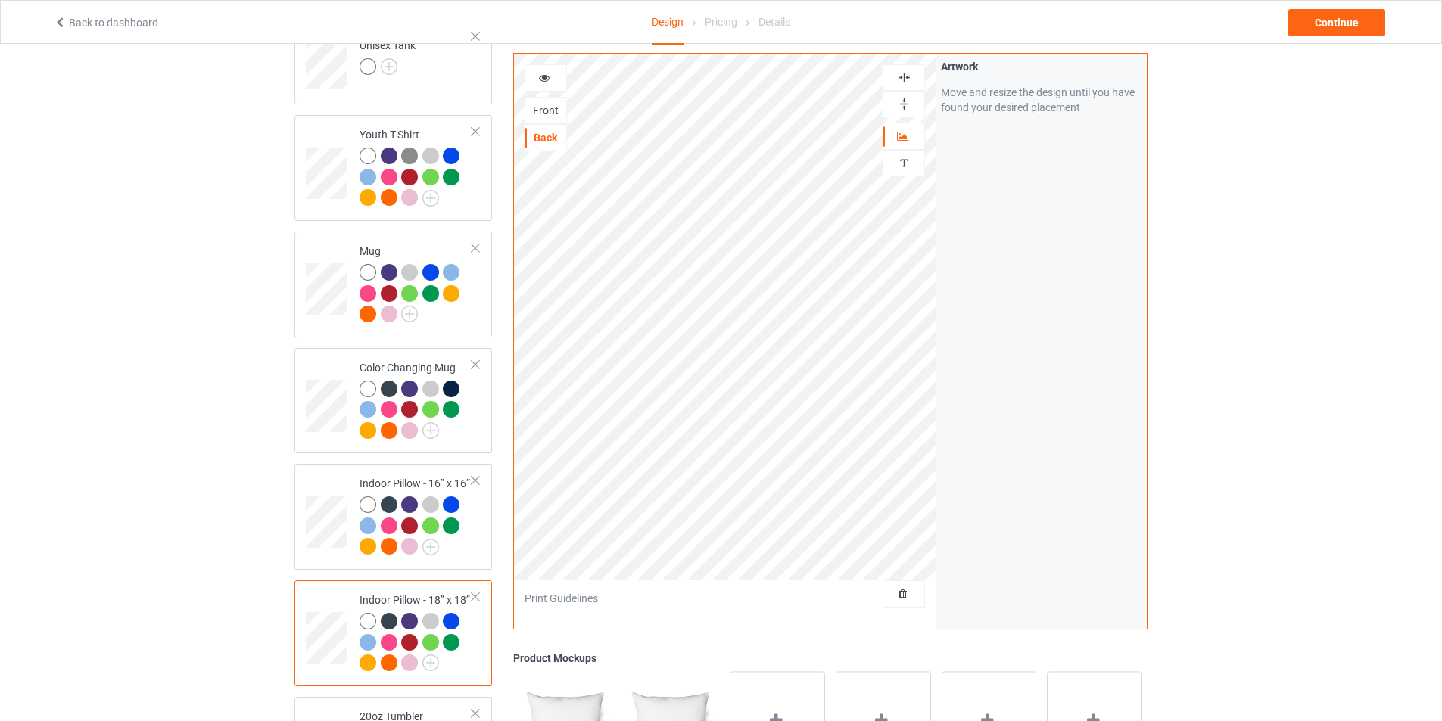
scroll to position [1135, 0]
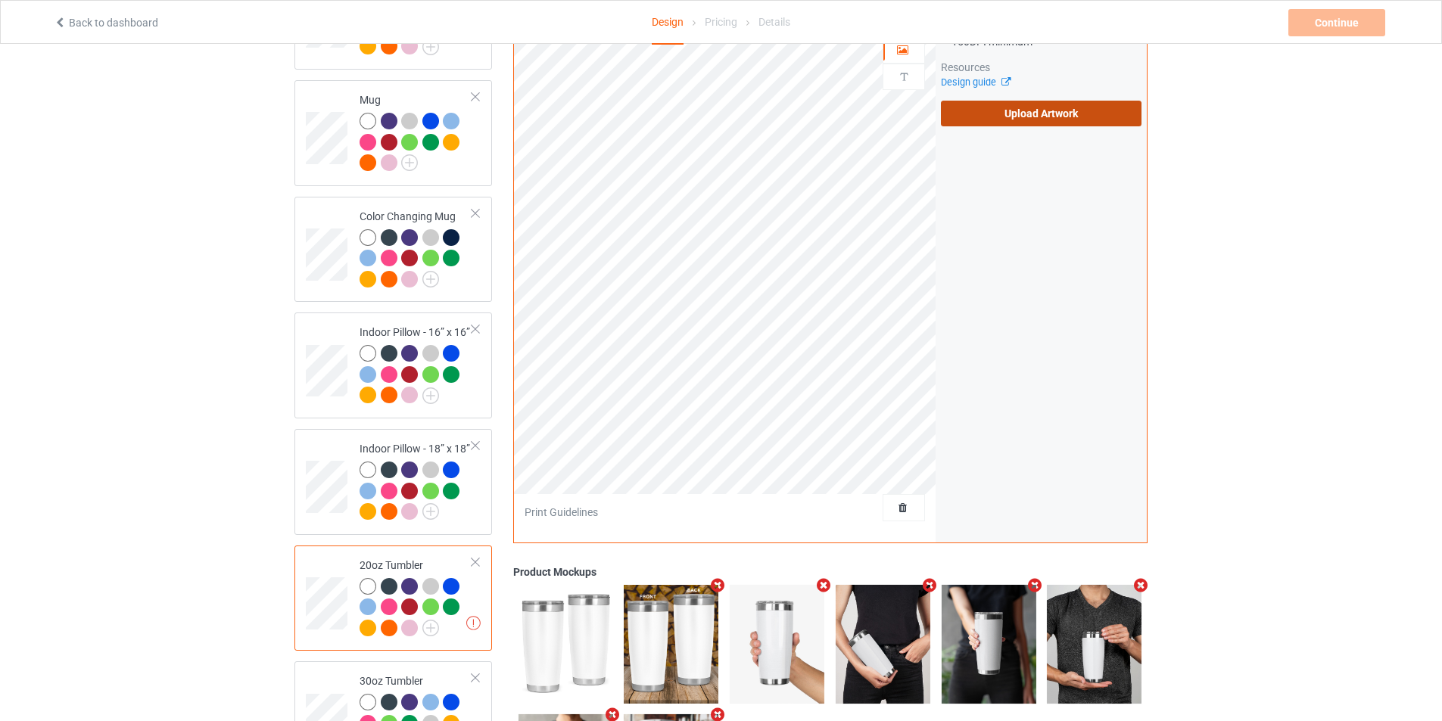
click at [1031, 108] on label "Upload Artwork" at bounding box center [1041, 114] width 201 height 26
click at [0, 0] on input "Upload Artwork" at bounding box center [0, 0] width 0 height 0
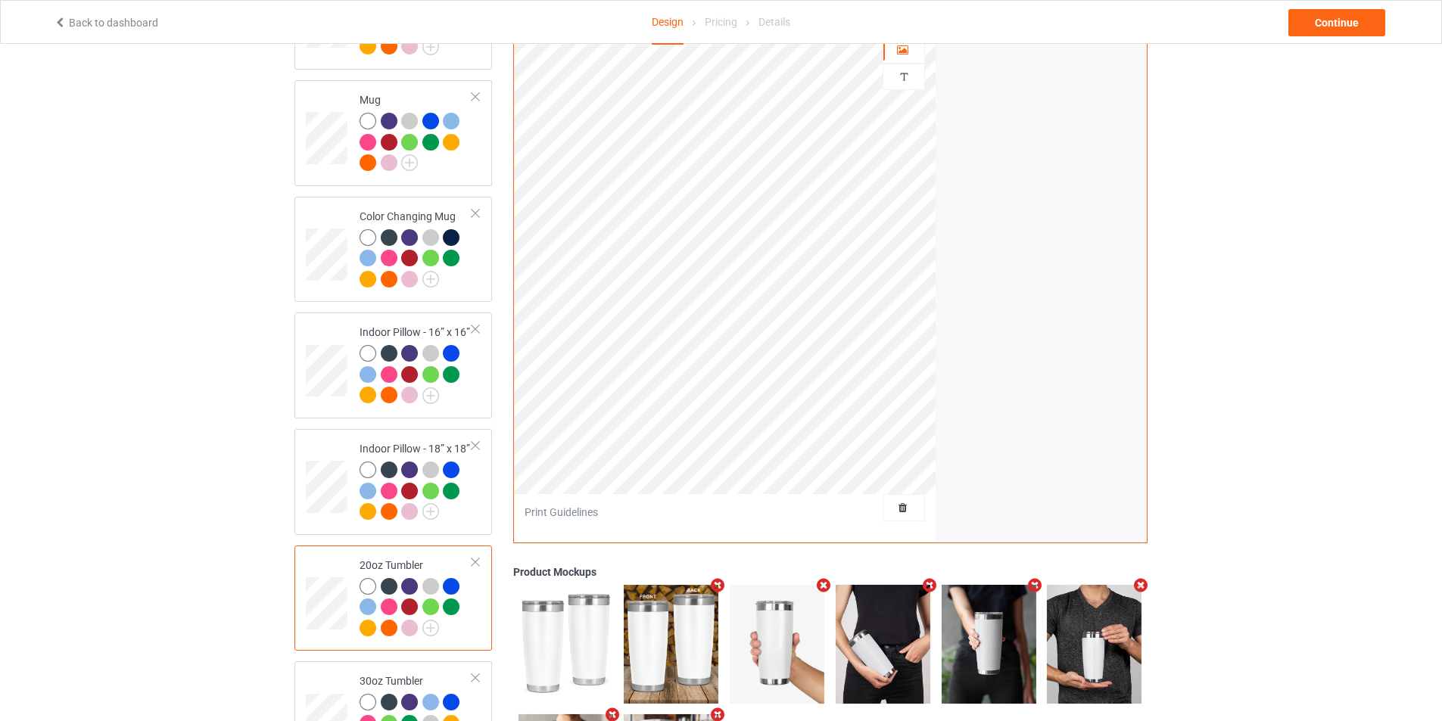
scroll to position [1280, 0]
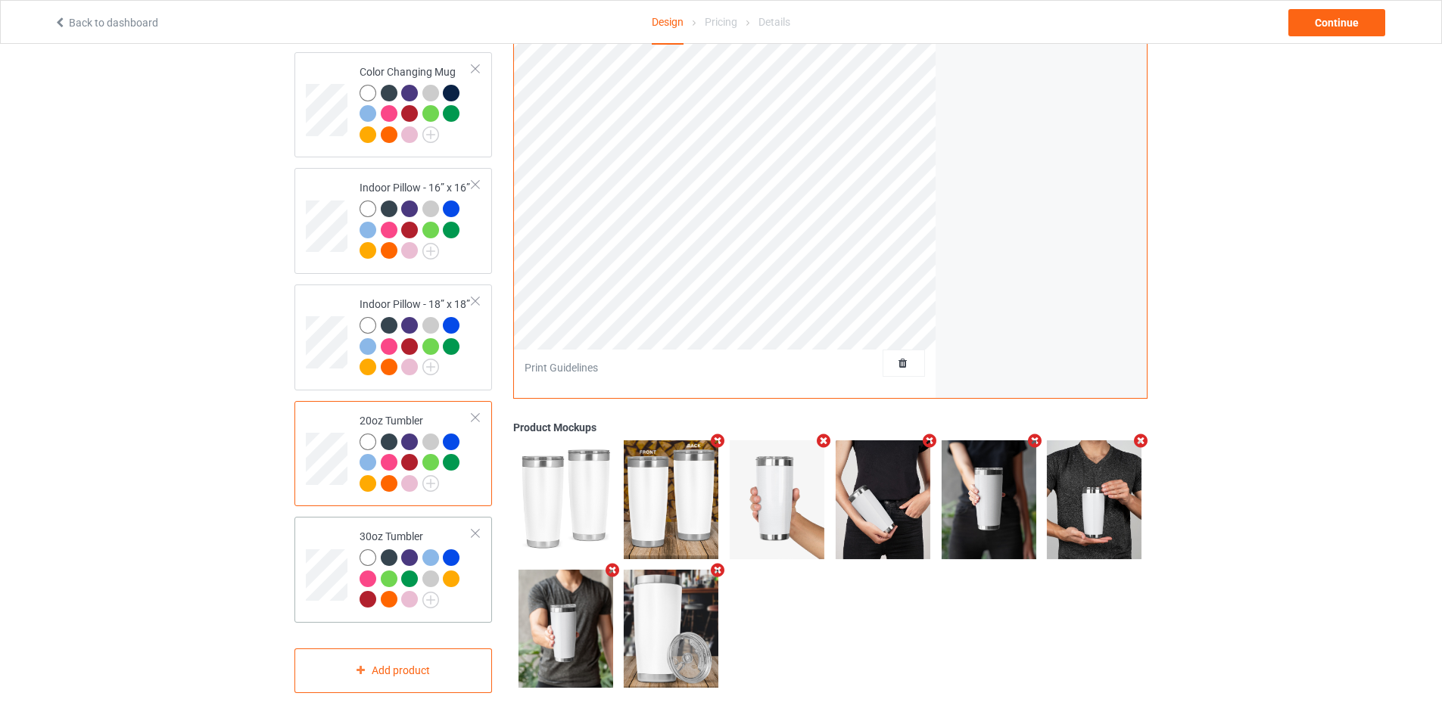
click at [316, 534] on td at bounding box center [328, 570] width 45 height 94
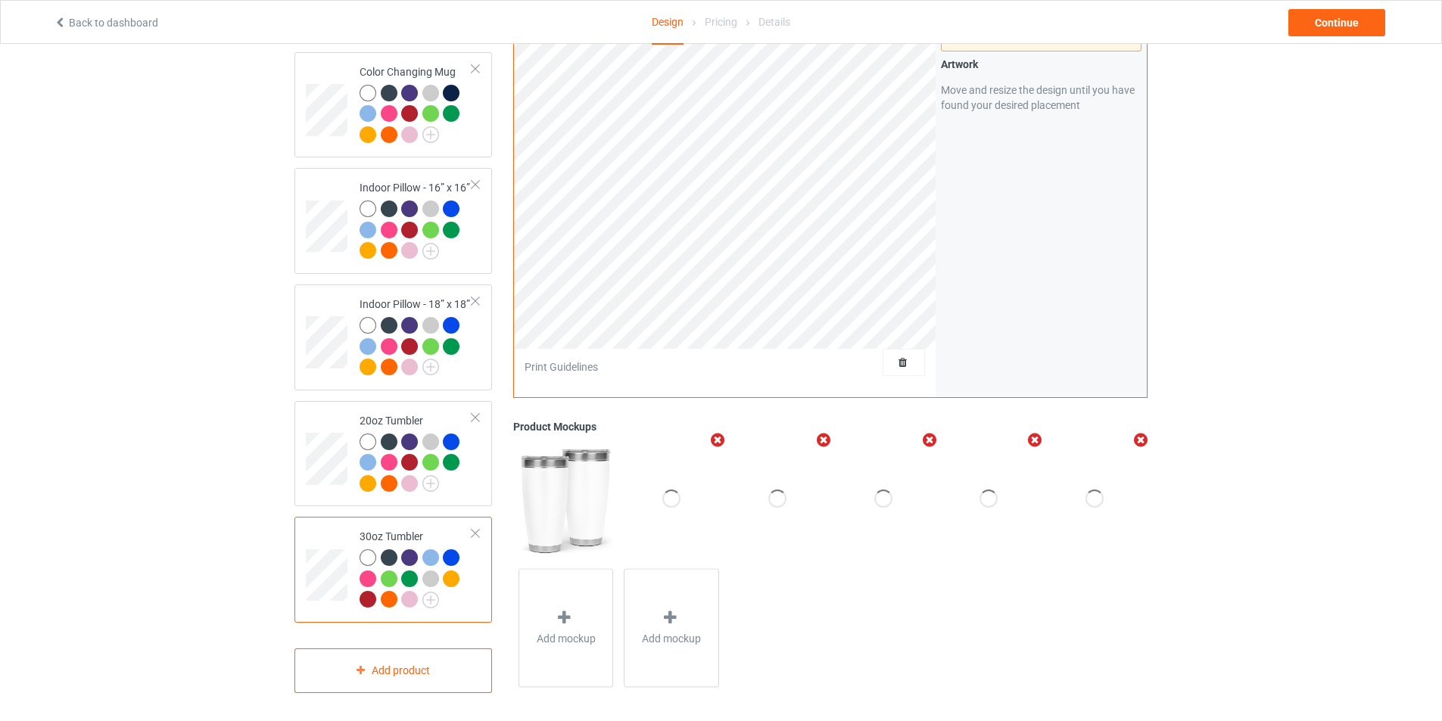
scroll to position [1053, 0]
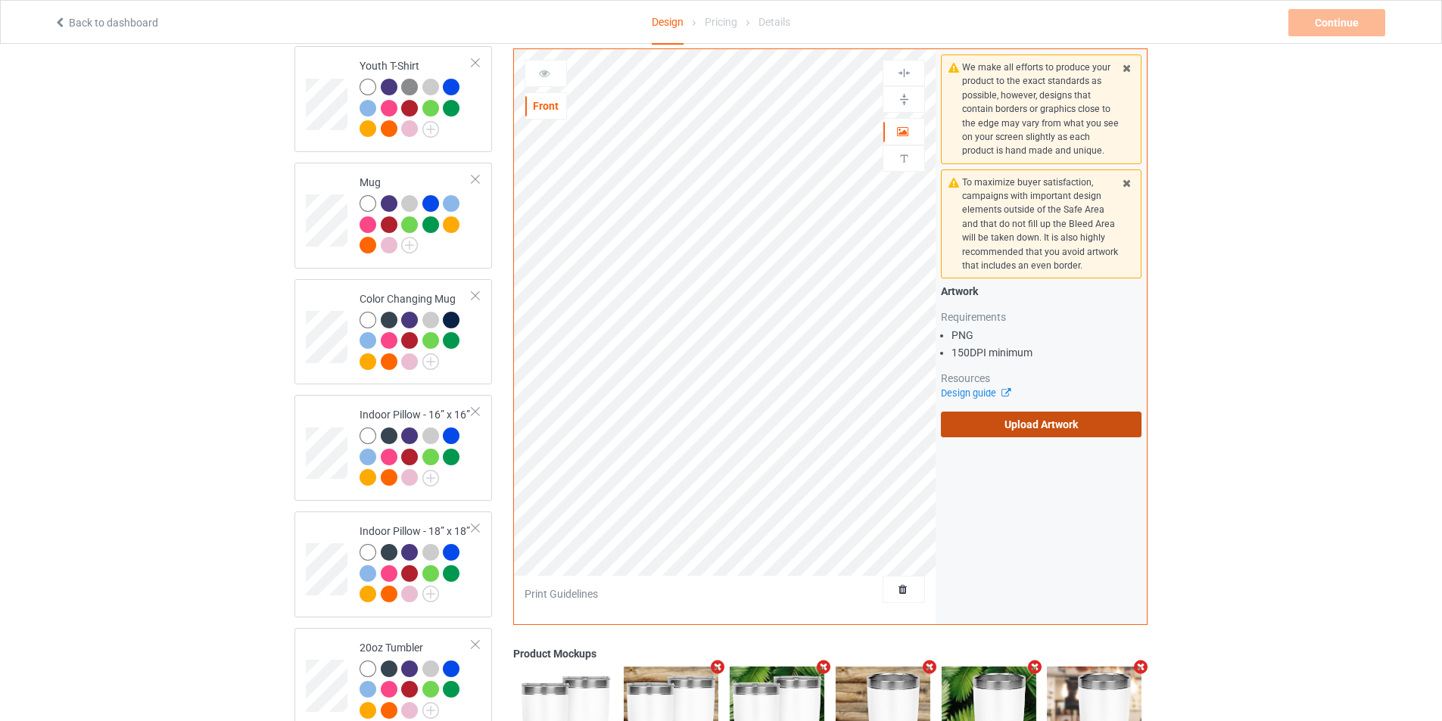
click at [1014, 433] on label "Upload Artwork" at bounding box center [1041, 425] width 201 height 26
click at [0, 0] on input "Upload Artwork" at bounding box center [0, 0] width 0 height 0
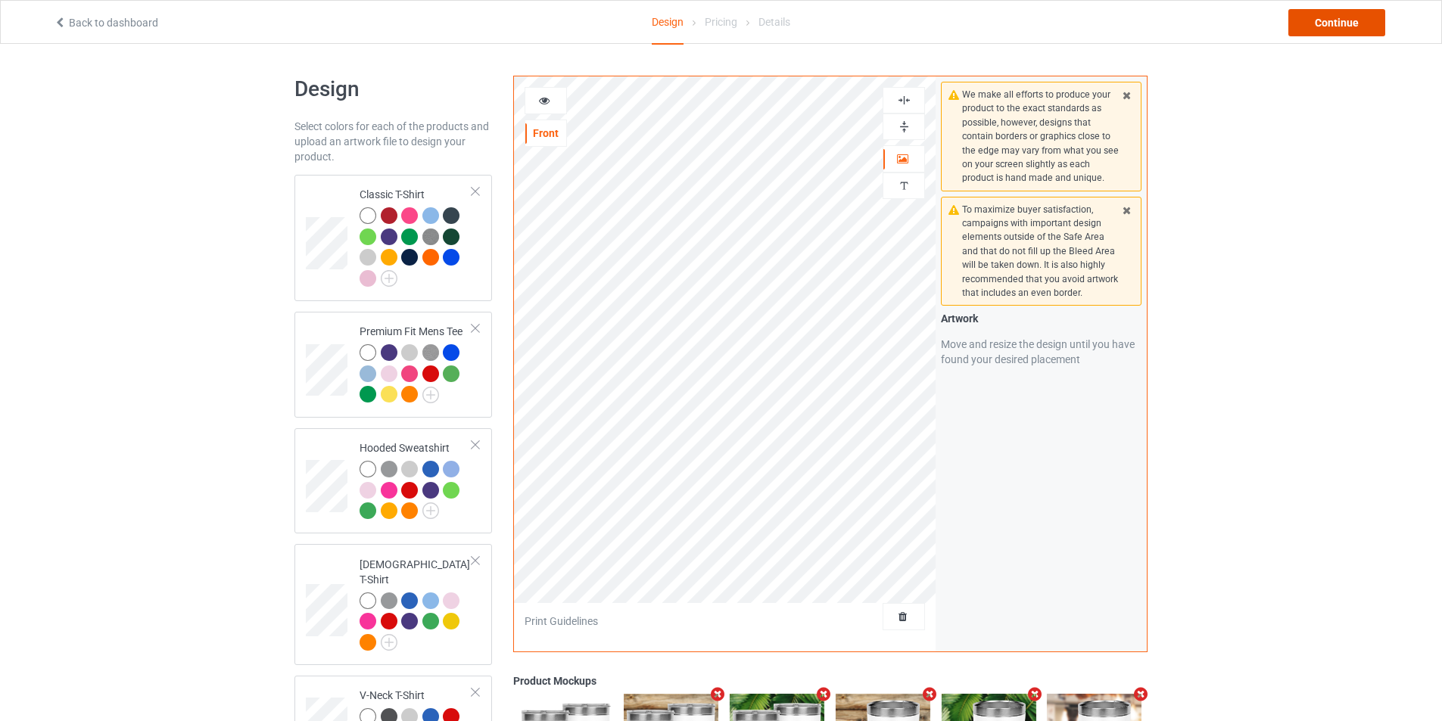
click at [1339, 21] on div "Continue" at bounding box center [1336, 22] width 97 height 27
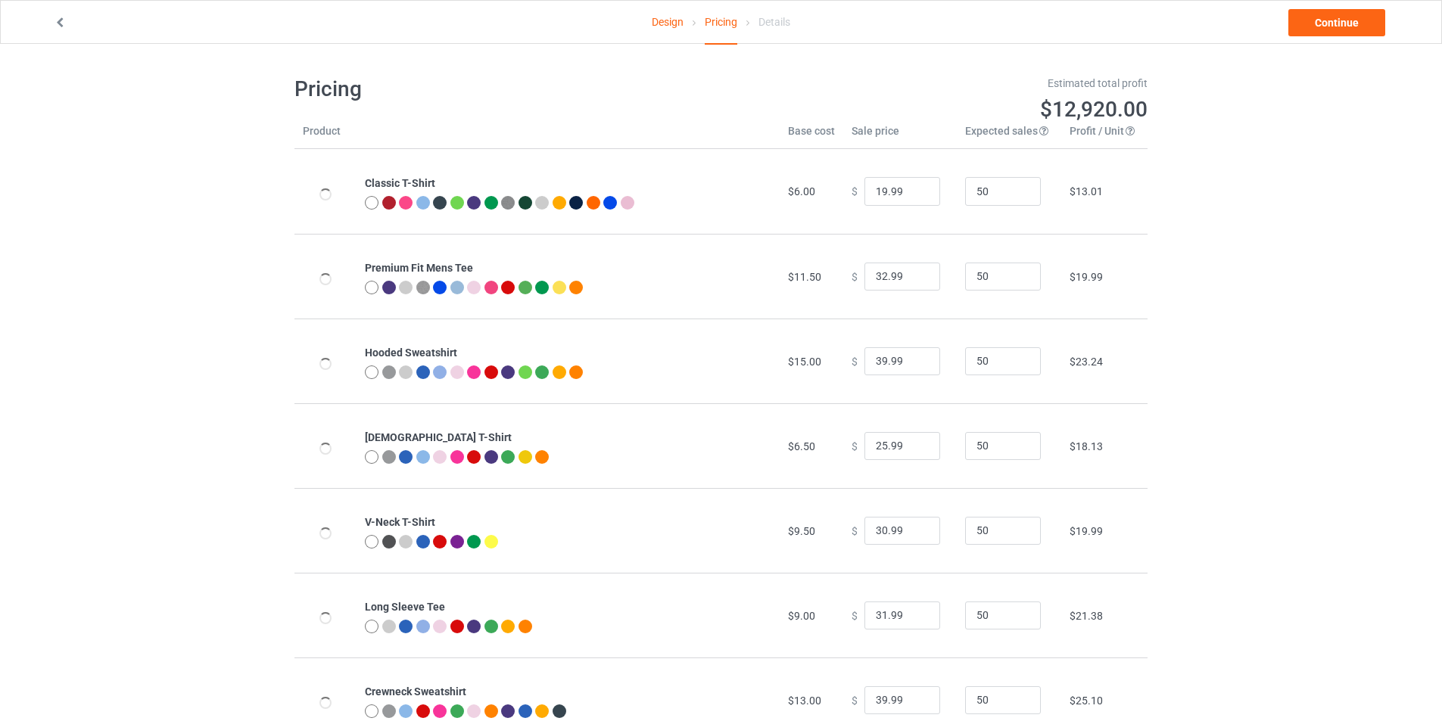
type input "26.95"
type input "32.95"
type input "46.95"
type input "26.95"
type input "30.95"
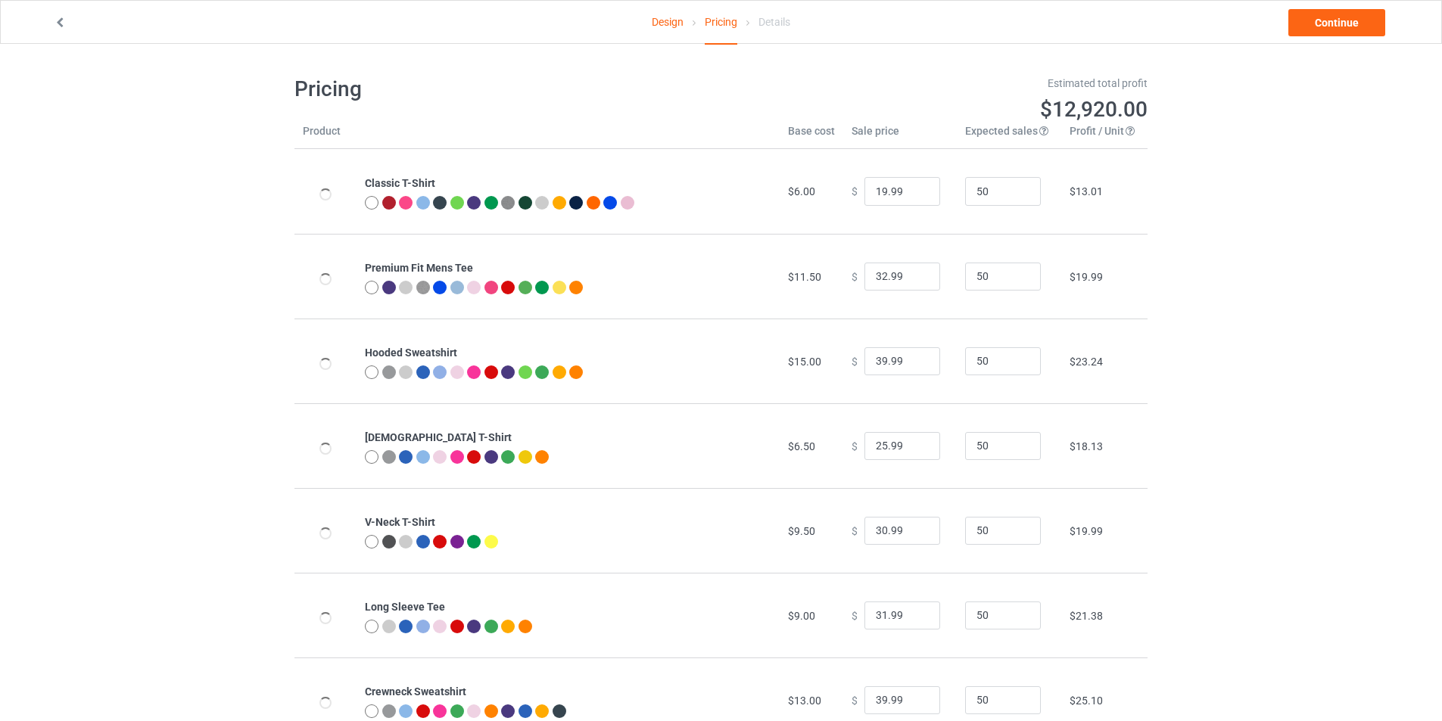
type input "31.95"
type input "39.95"
type input "28.95"
type input "26.95"
click at [673, 24] on link "Design" at bounding box center [668, 22] width 32 height 42
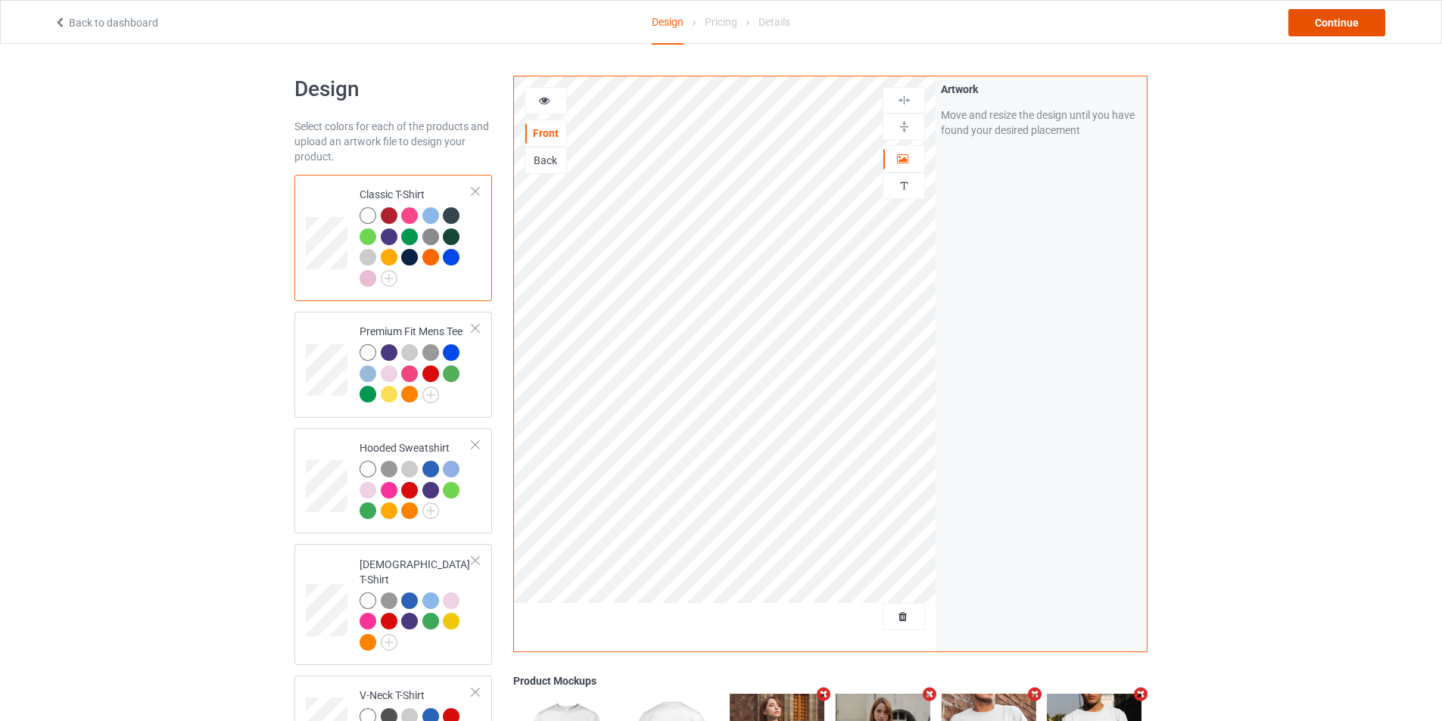
click at [1351, 23] on div "Continue" at bounding box center [1336, 22] width 97 height 27
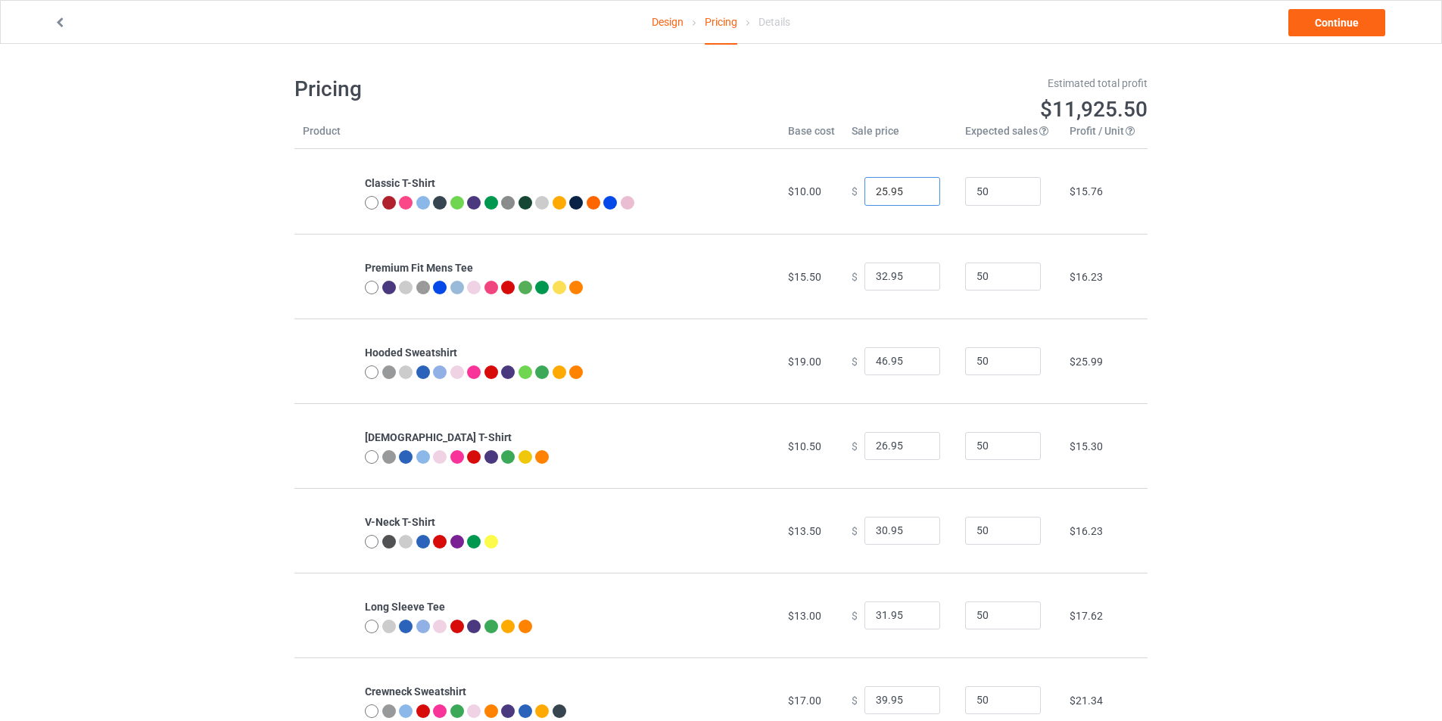
click at [913, 194] on input "25.95" at bounding box center [902, 191] width 76 height 29
click at [913, 194] on input "24.95" at bounding box center [902, 191] width 76 height 29
click at [913, 194] on input "23.95" at bounding box center [902, 191] width 76 height 29
click at [913, 194] on input "22.95" at bounding box center [902, 191] width 76 height 29
click at [913, 194] on input "21.95" at bounding box center [902, 191] width 76 height 29
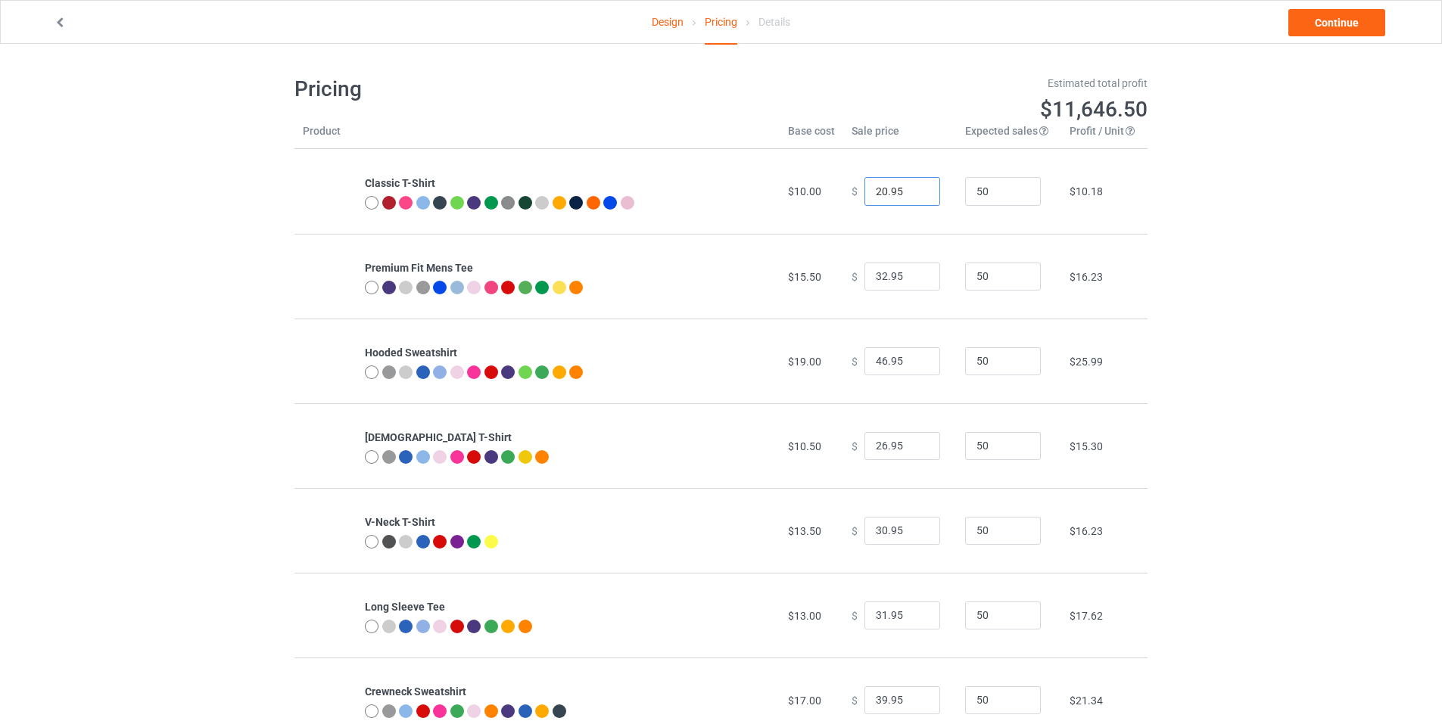
click at [913, 194] on input "20.95" at bounding box center [902, 191] width 76 height 29
click at [913, 194] on input "19.95" at bounding box center [902, 191] width 76 height 29
click at [913, 194] on input "18.95" at bounding box center [902, 191] width 76 height 29
click at [914, 184] on input "18.95" at bounding box center [902, 191] width 76 height 29
click at [915, 187] on input "19.95" at bounding box center [902, 191] width 76 height 29
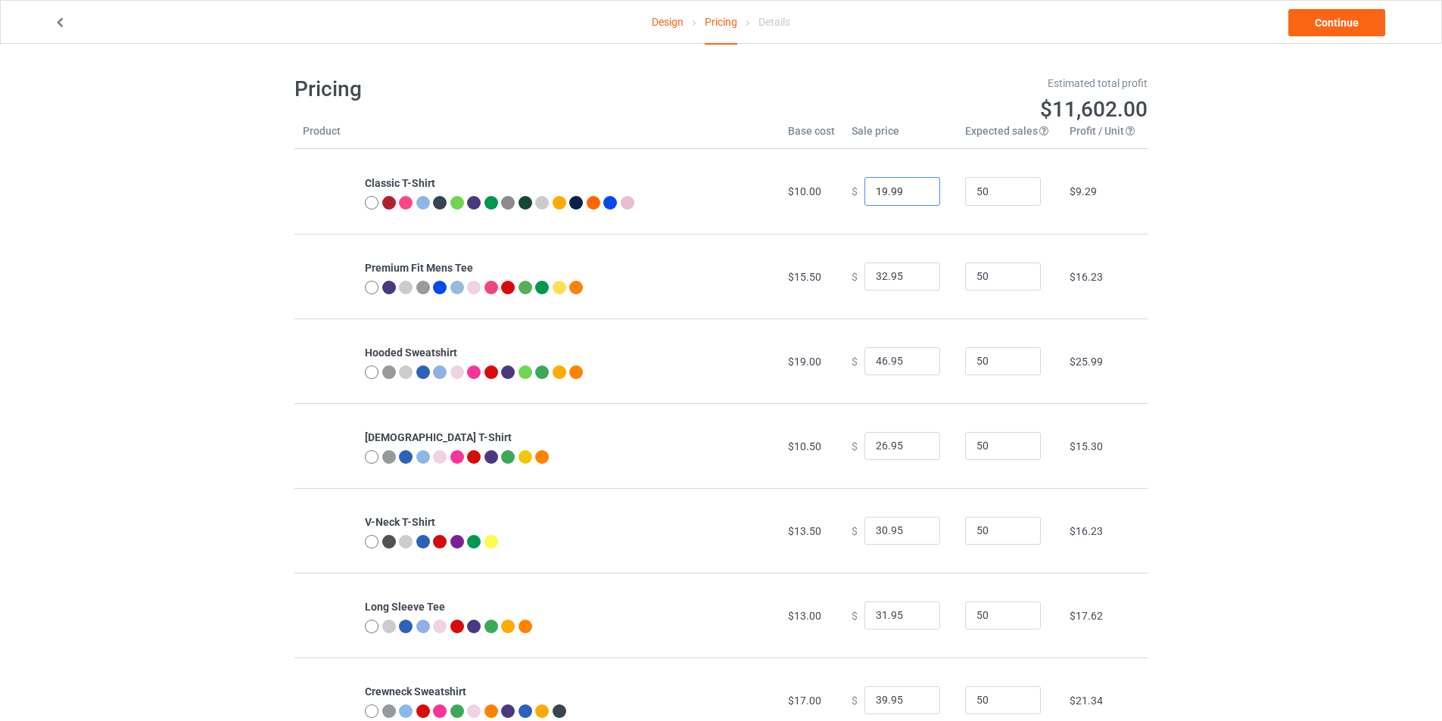
type input "19.99"
click at [902, 275] on input "32.95" at bounding box center [902, 277] width 76 height 29
type input "32.99"
click at [905, 356] on input "46.95" at bounding box center [902, 361] width 76 height 29
type input "46.99"
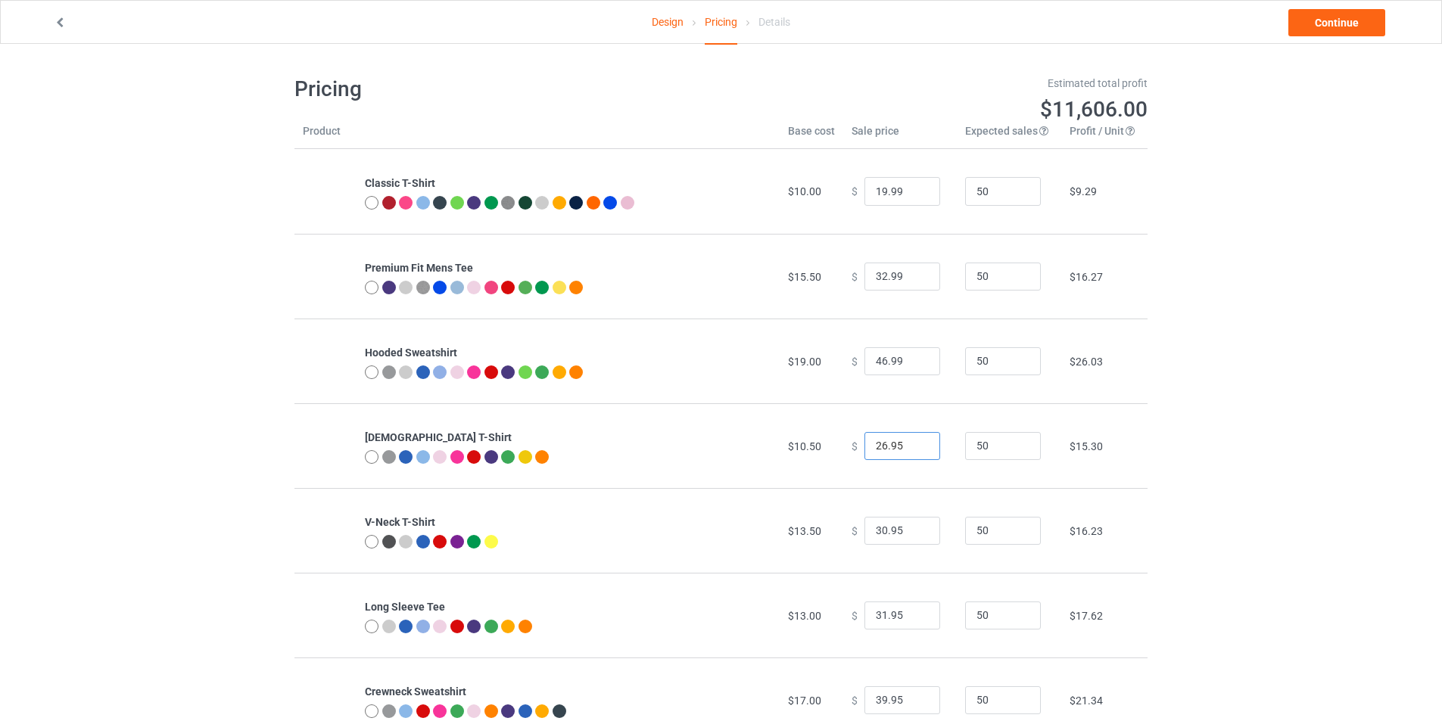
click at [899, 449] on input "26.95" at bounding box center [902, 446] width 76 height 29
type input "26.99"
click at [914, 365] on input "45.99" at bounding box center [902, 361] width 76 height 29
click at [914, 365] on input "44.99" at bounding box center [902, 361] width 76 height 29
click at [914, 365] on input "43.99" at bounding box center [902, 361] width 76 height 29
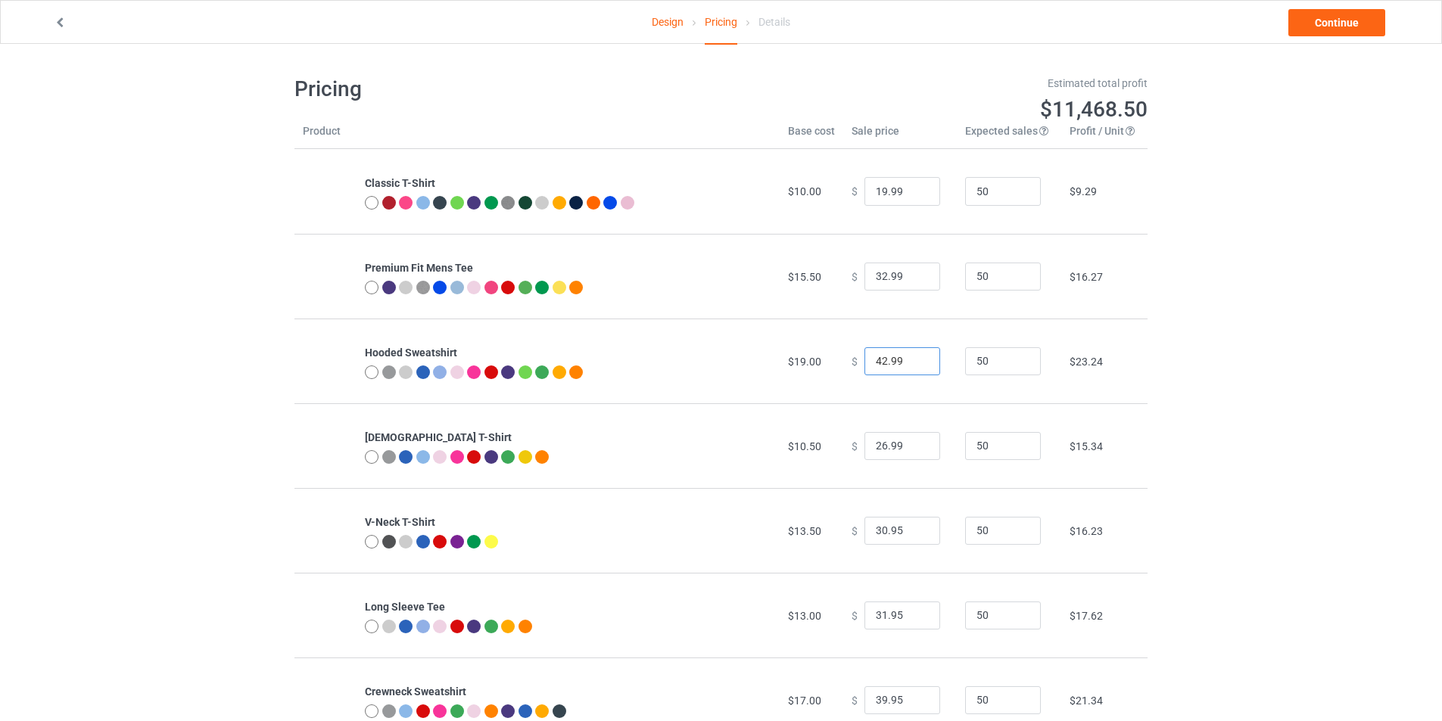
click at [914, 365] on input "42.99" at bounding box center [902, 361] width 76 height 29
click at [914, 365] on input "41.99" at bounding box center [902, 361] width 76 height 29
click at [914, 365] on input "40.99" at bounding box center [902, 361] width 76 height 29
type input "39.99"
click at [914, 365] on input "39.99" at bounding box center [902, 361] width 76 height 29
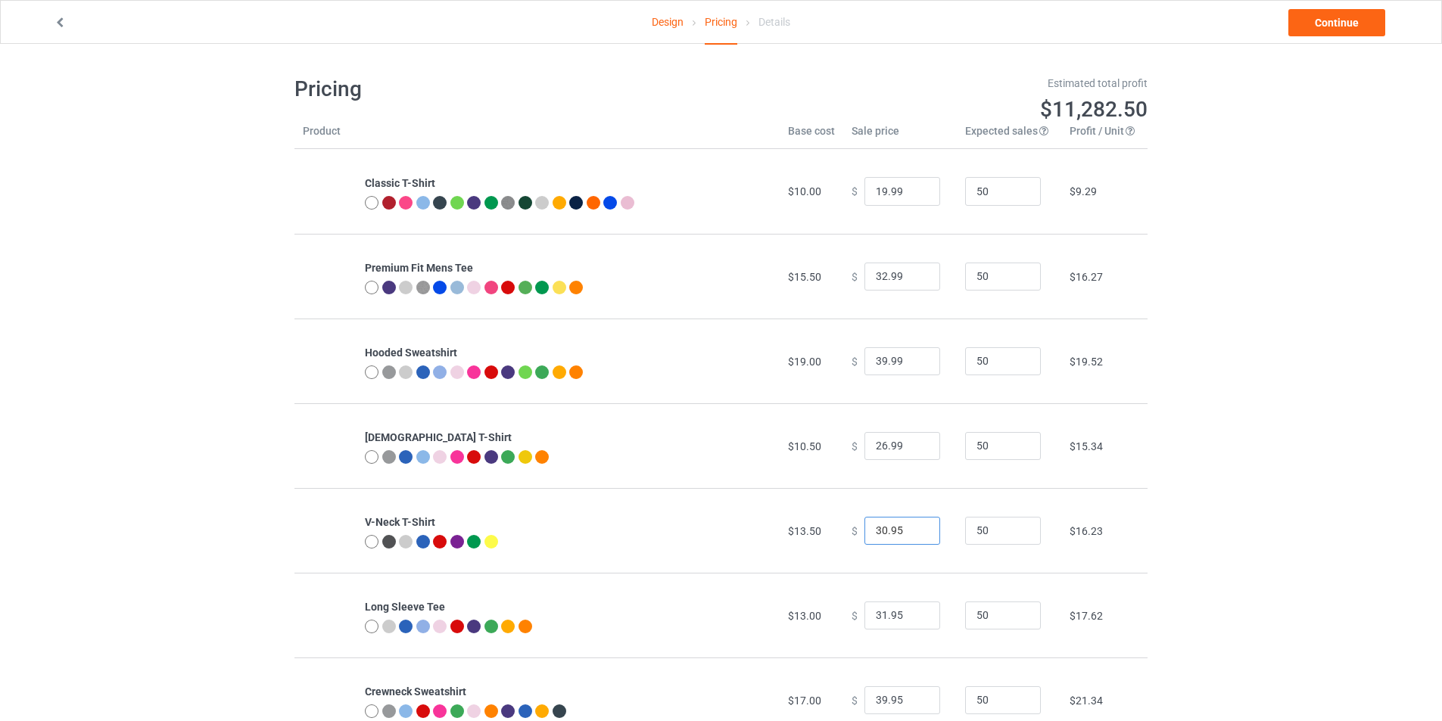
click at [893, 527] on input "30.95" at bounding box center [902, 531] width 76 height 29
type input "30.99"
click at [892, 613] on input "31.95" at bounding box center [902, 616] width 76 height 29
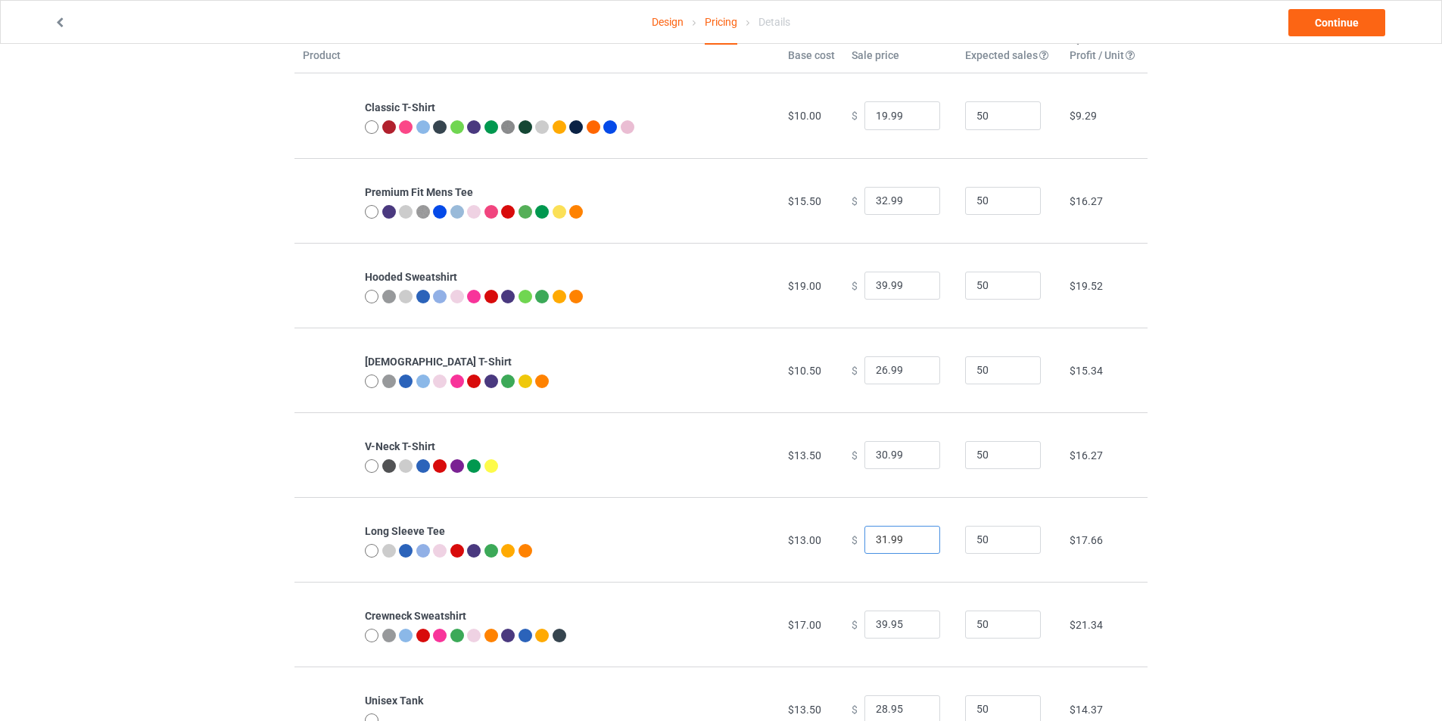
scroll to position [151, 0]
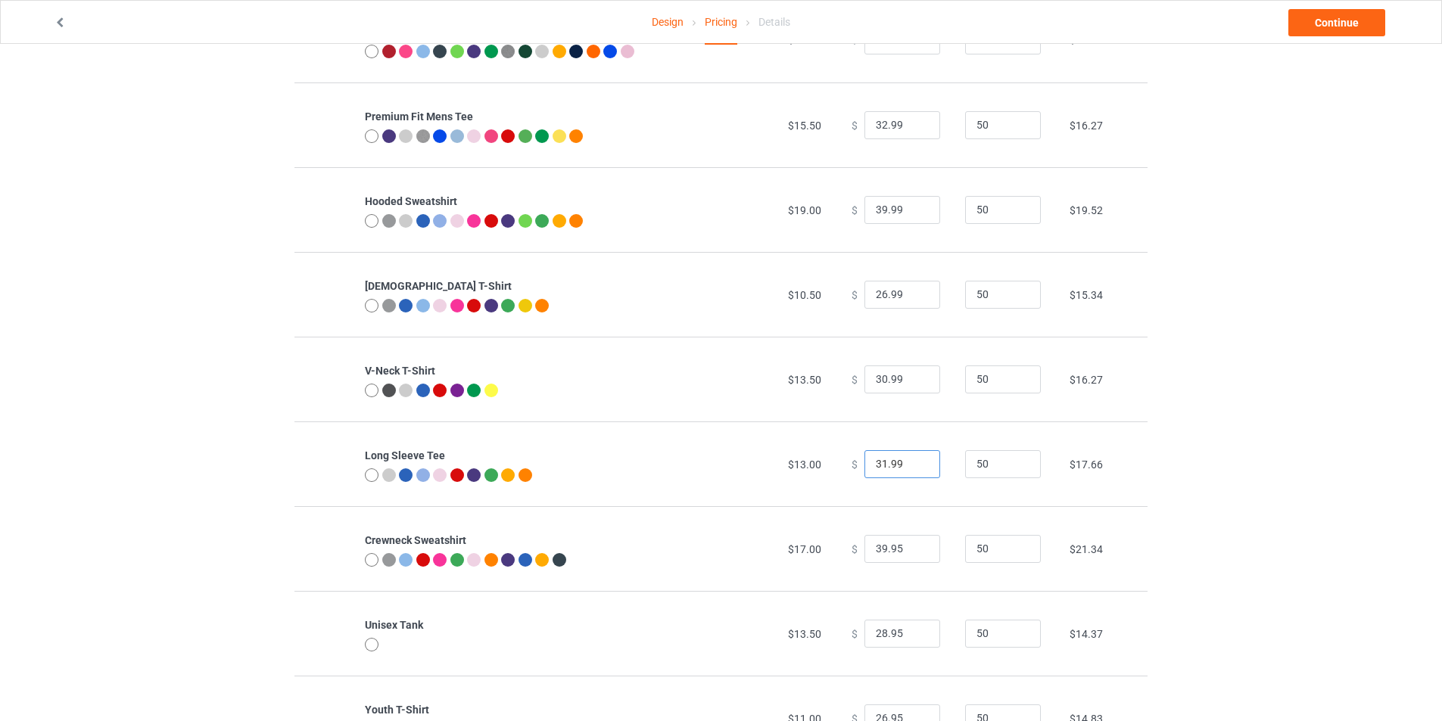
type input "31.99"
click at [902, 549] on input "39.95" at bounding box center [902, 549] width 76 height 29
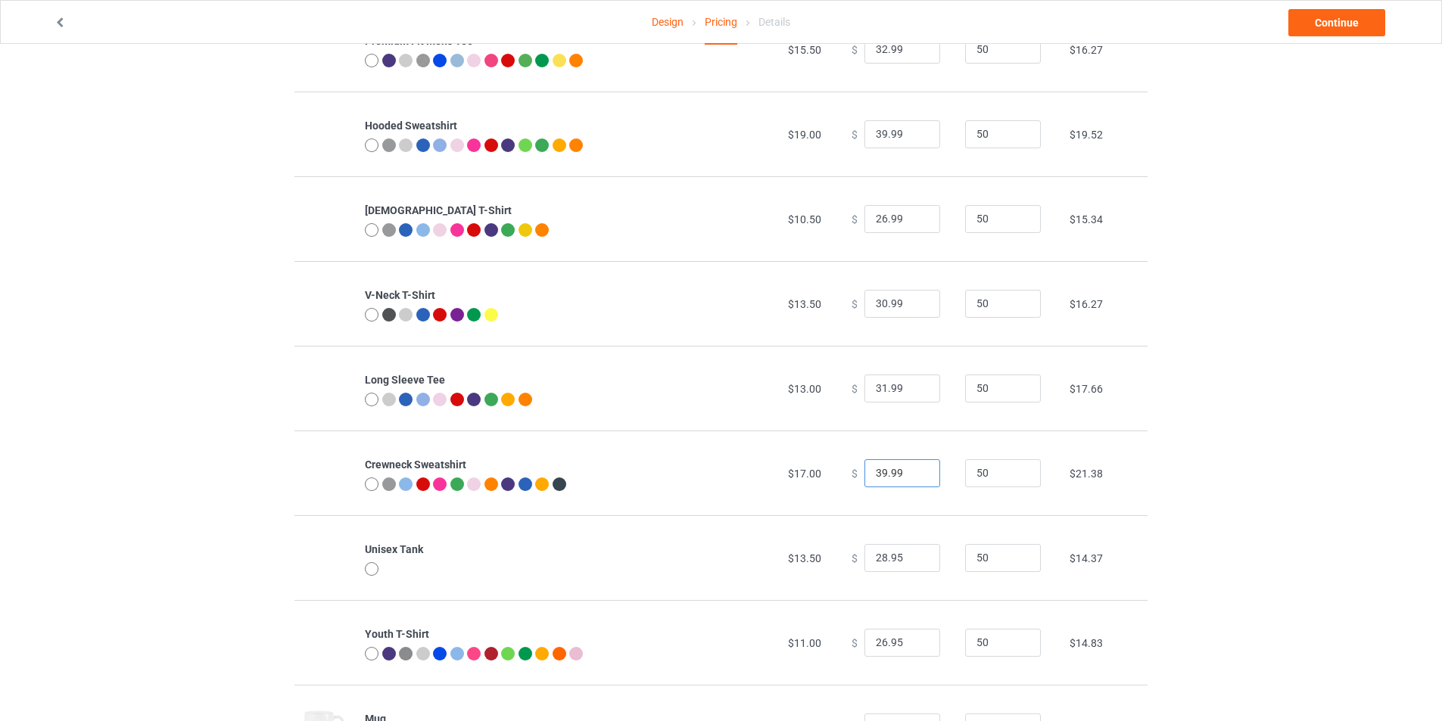
type input "39.99"
click at [899, 555] on input "28.95" at bounding box center [902, 558] width 76 height 29
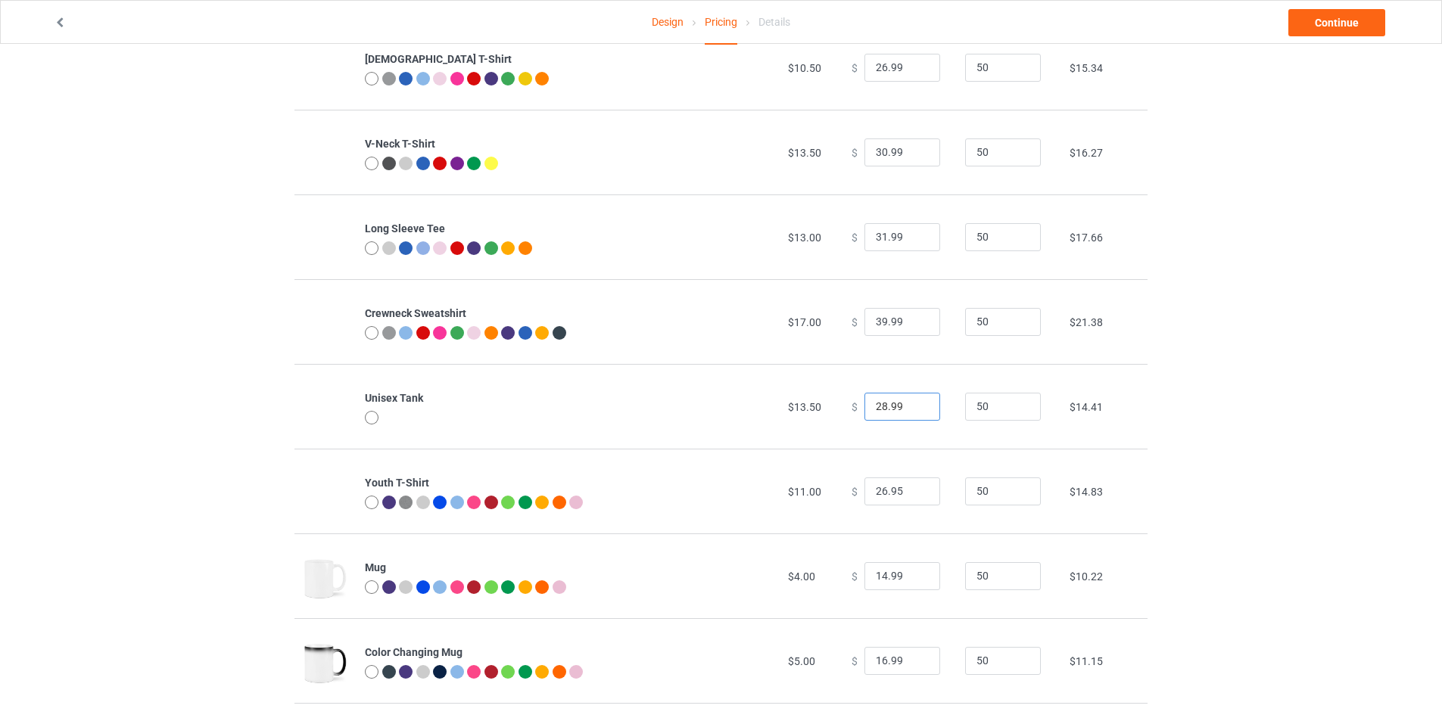
type input "28.99"
click at [900, 497] on input "26.95" at bounding box center [902, 492] width 76 height 29
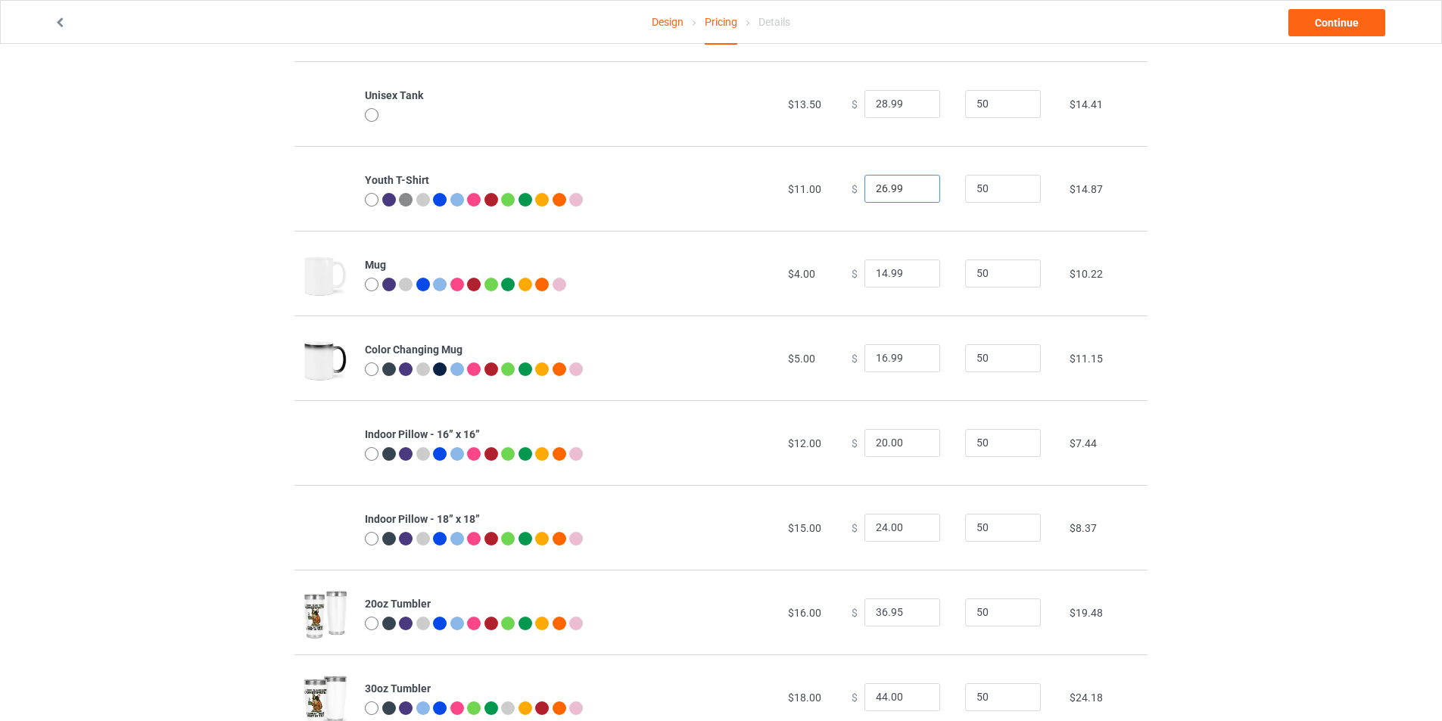
scroll to position [732, 0]
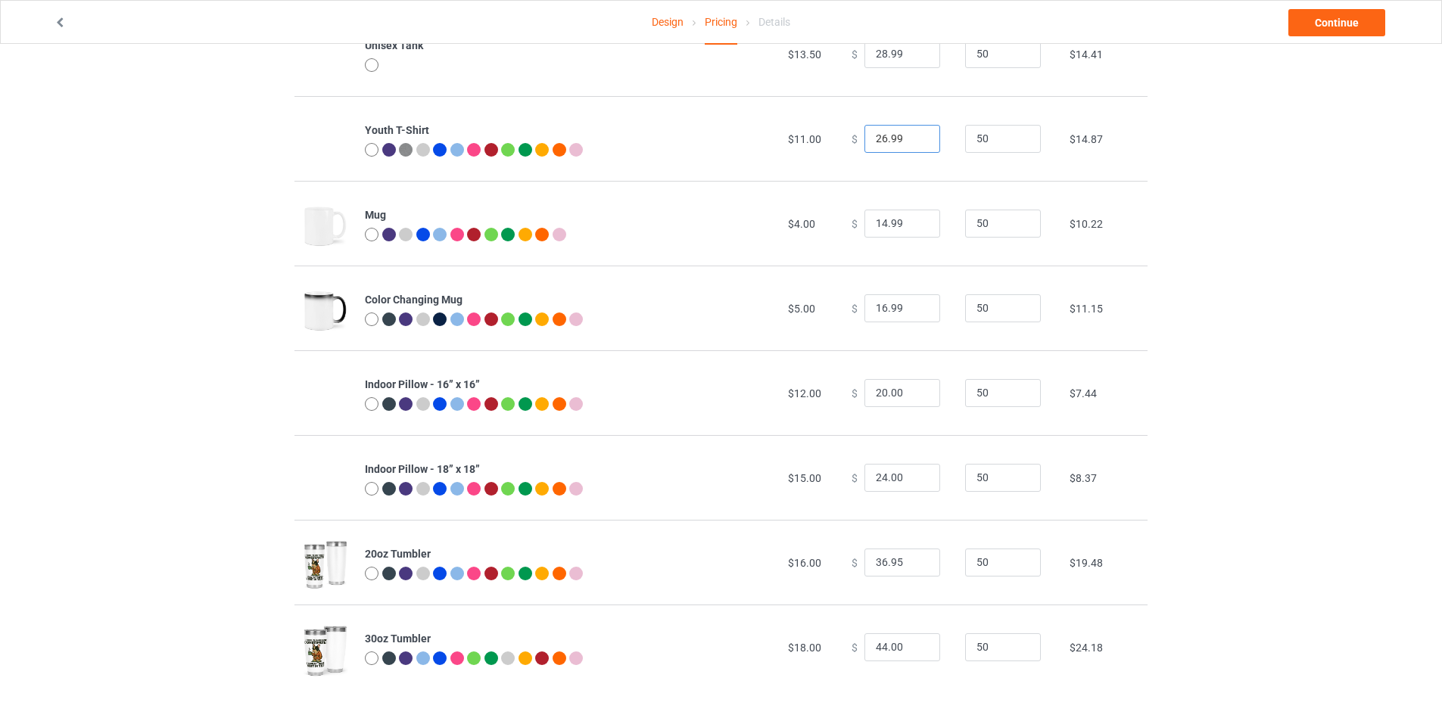
type input "26.99"
click at [909, 552] on input "36.95" at bounding box center [902, 563] width 76 height 29
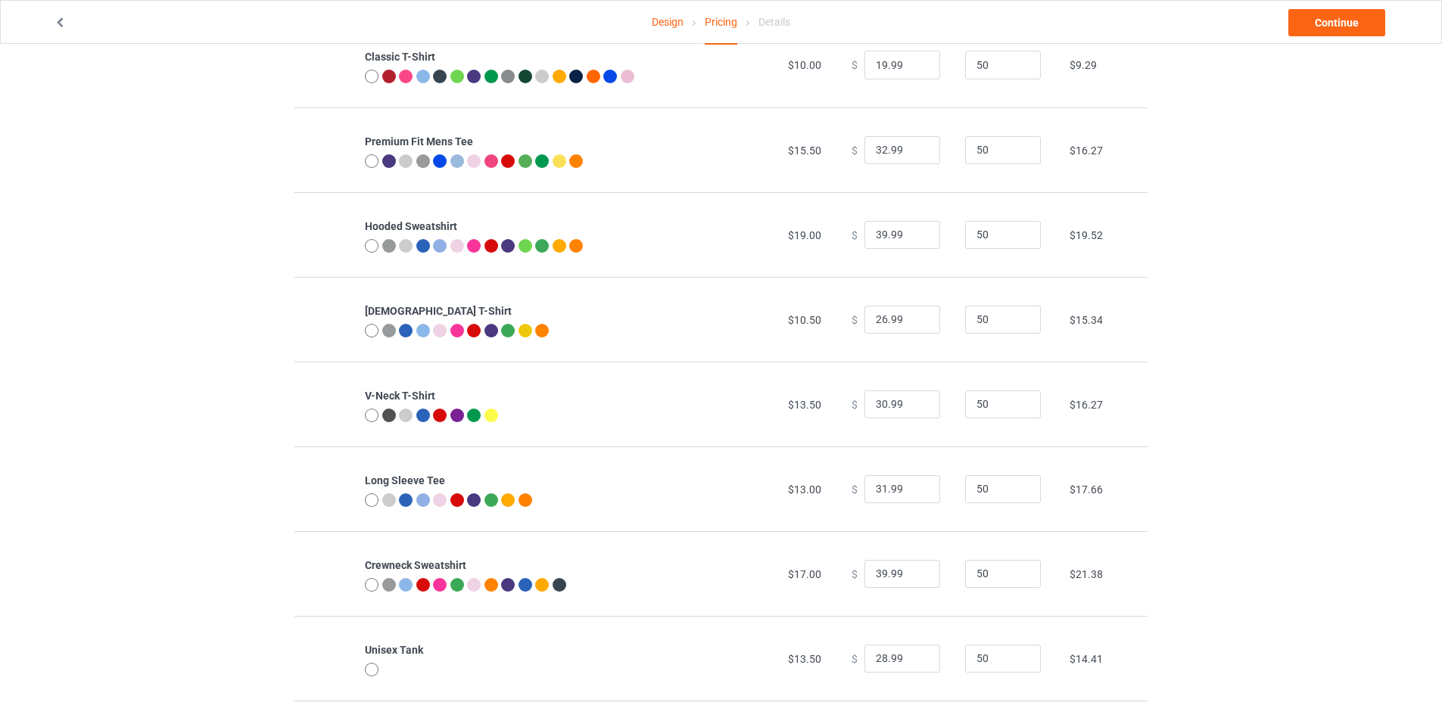
scroll to position [0, 0]
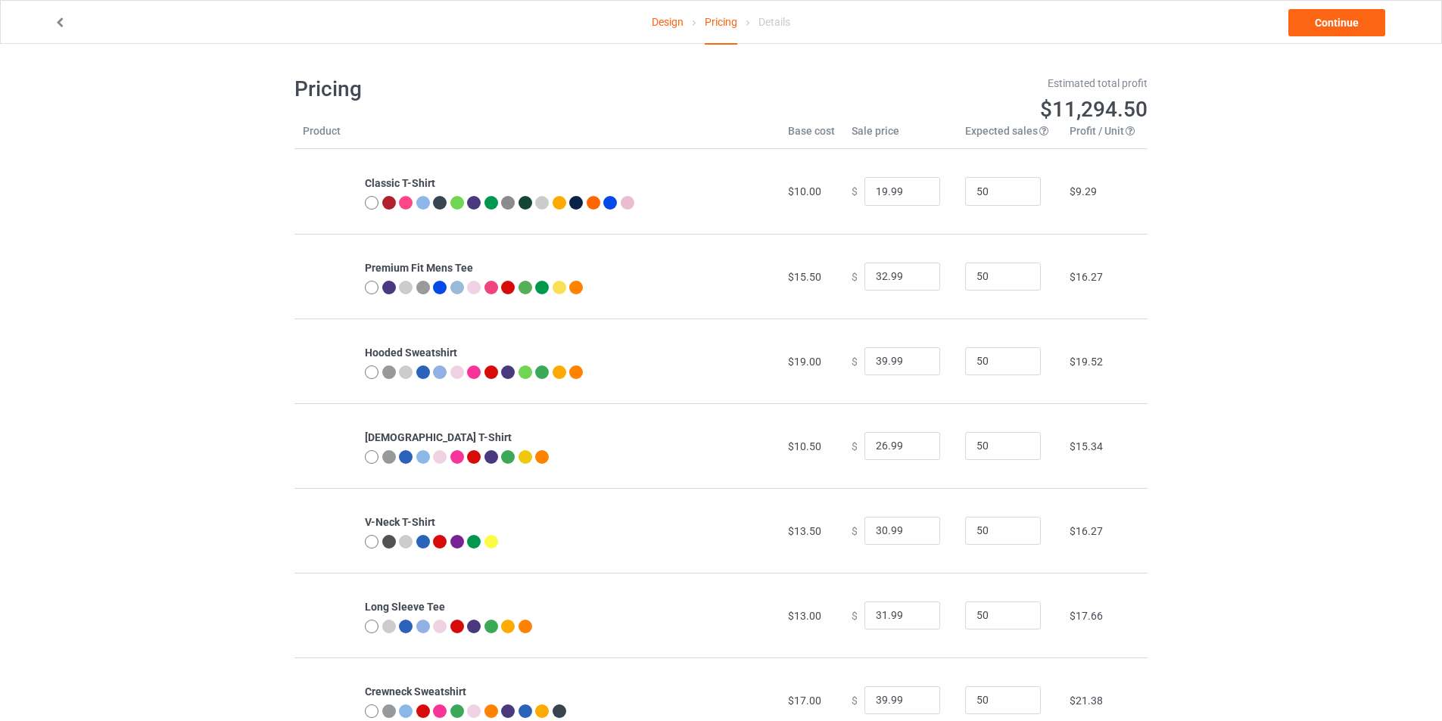
type input "36.99"
click at [1358, 39] on div "Design Pricing Details Continue" at bounding box center [720, 22] width 1355 height 42
click at [1352, 27] on link "Continue" at bounding box center [1336, 22] width 97 height 27
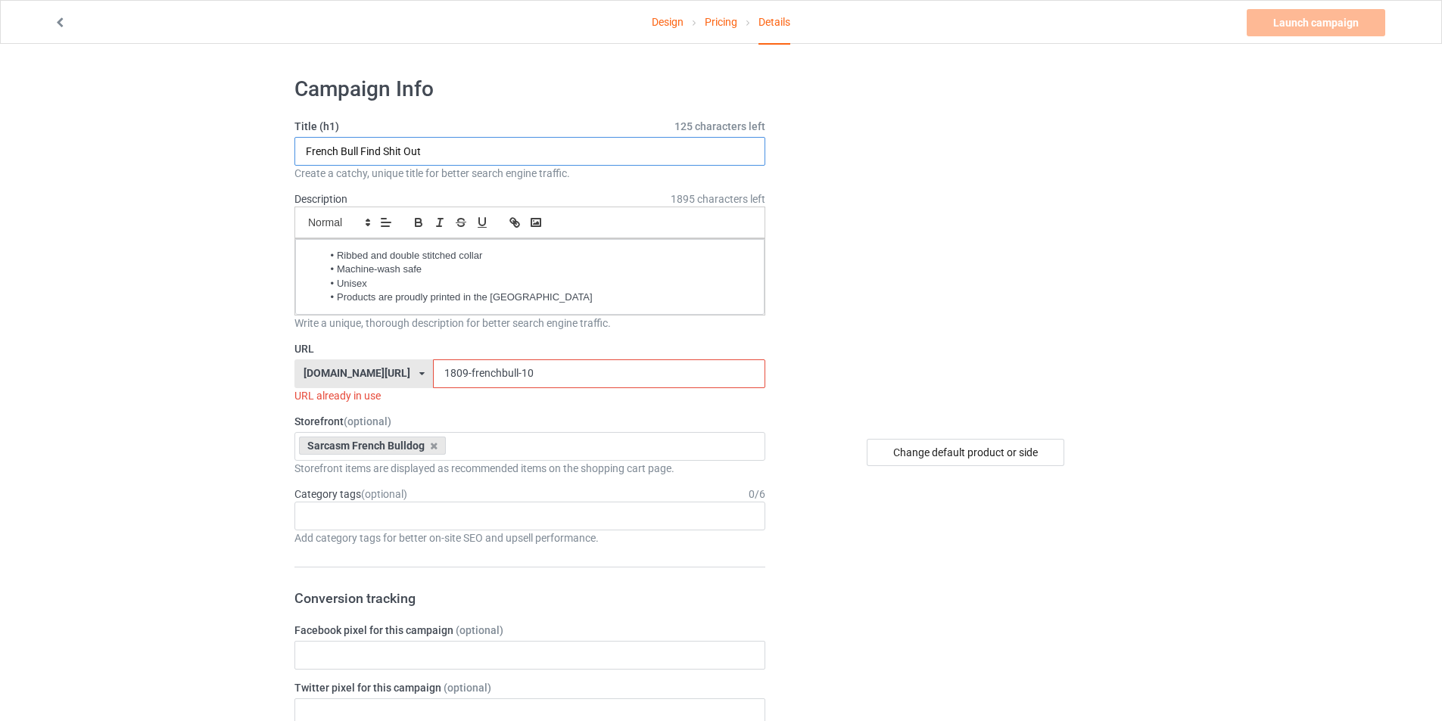
drag, startPoint x: 504, startPoint y: 151, endPoint x: 359, endPoint y: 151, distance: 145.3
click at [359, 151] on input "French Bull Find Shit Out" at bounding box center [529, 151] width 471 height 29
type input "French Bull Constipated"
drag, startPoint x: 509, startPoint y: 369, endPoint x: 230, endPoint y: 406, distance: 281.7
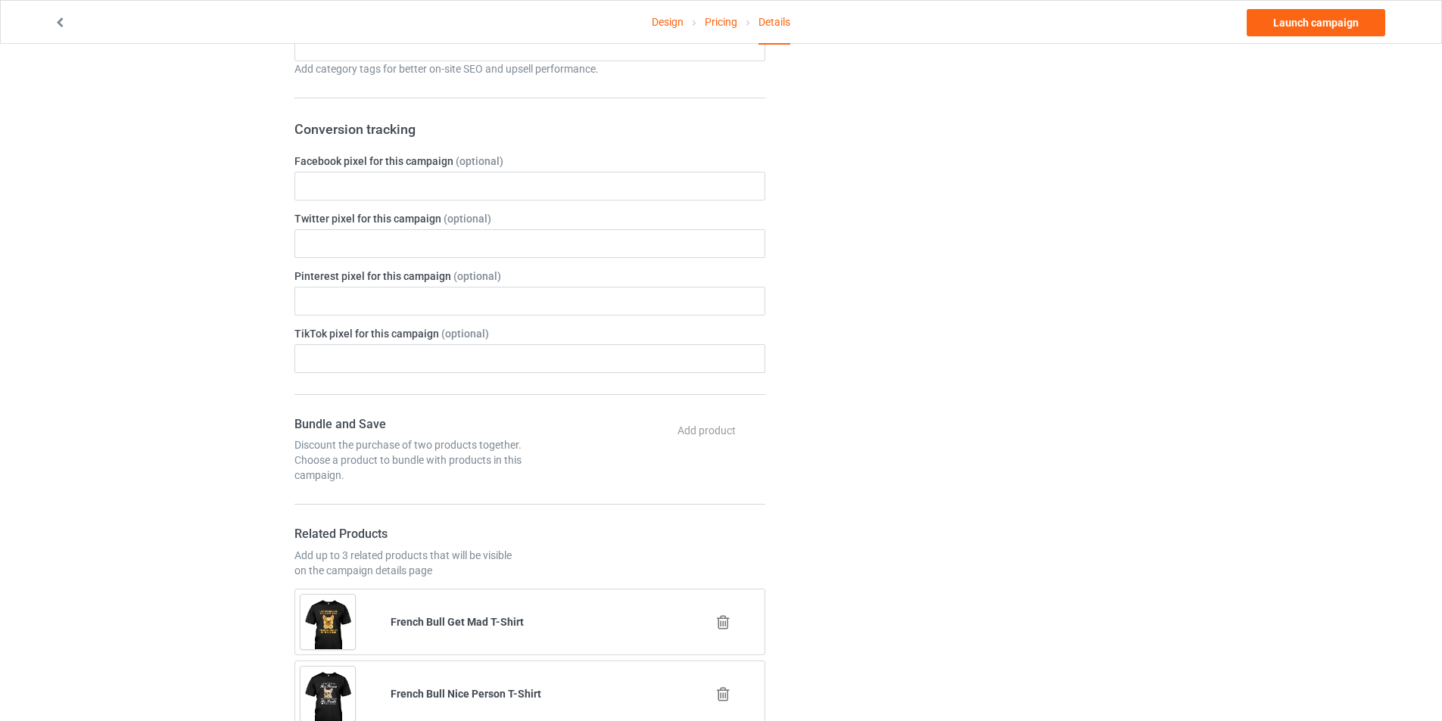
scroll to position [605, 0]
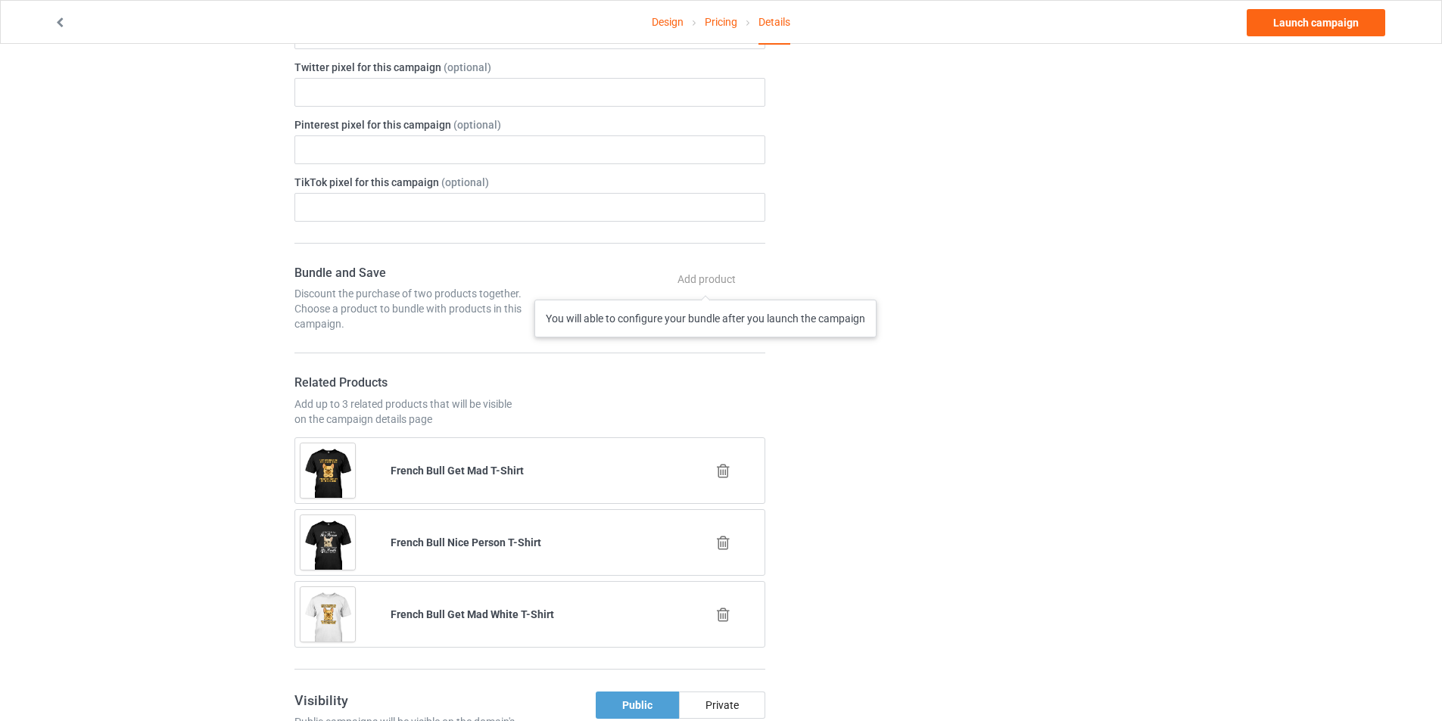
type input "1909-frenchbull-1"
click at [709, 281] on div "Add product You will able to configure your bundle after you launch the campaign" at bounding box center [708, 279] width 114 height 27
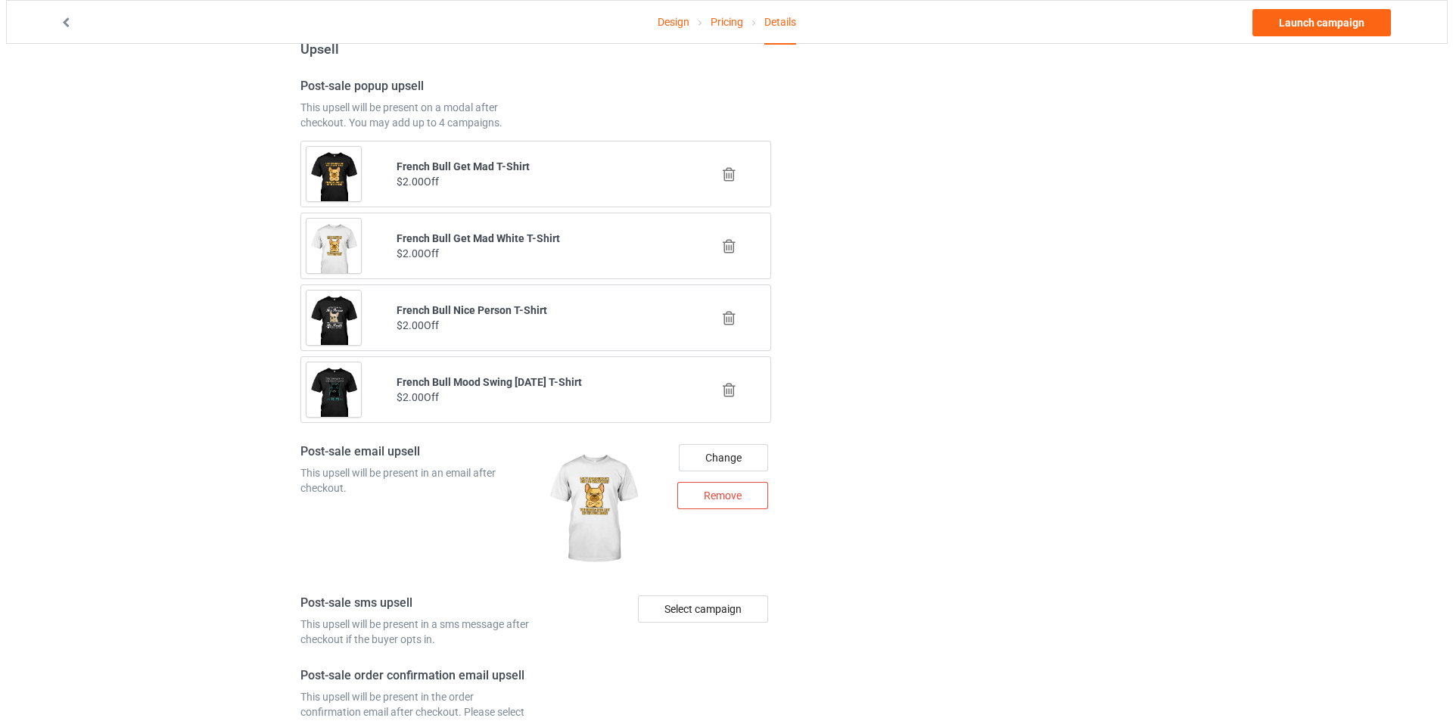
scroll to position [1718, 0]
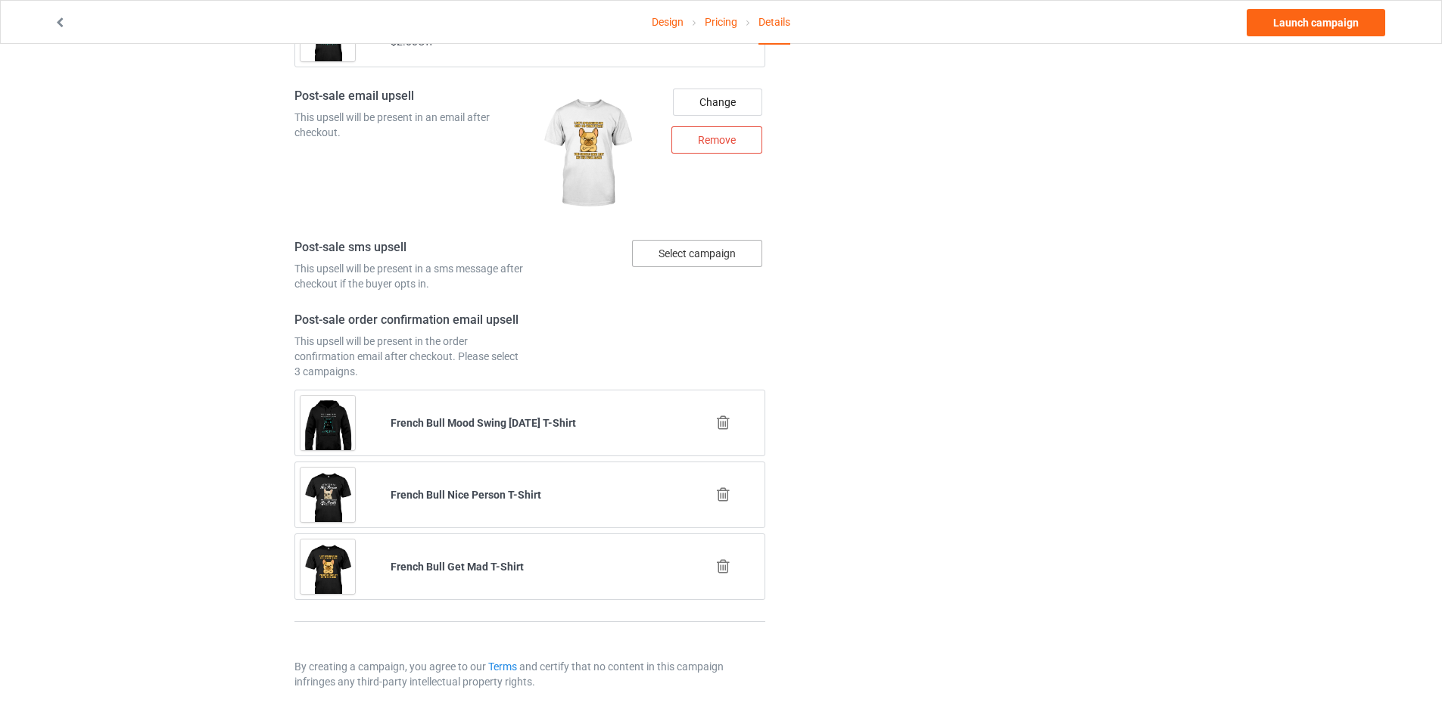
click at [734, 251] on div "Select campaign" at bounding box center [697, 253] width 130 height 27
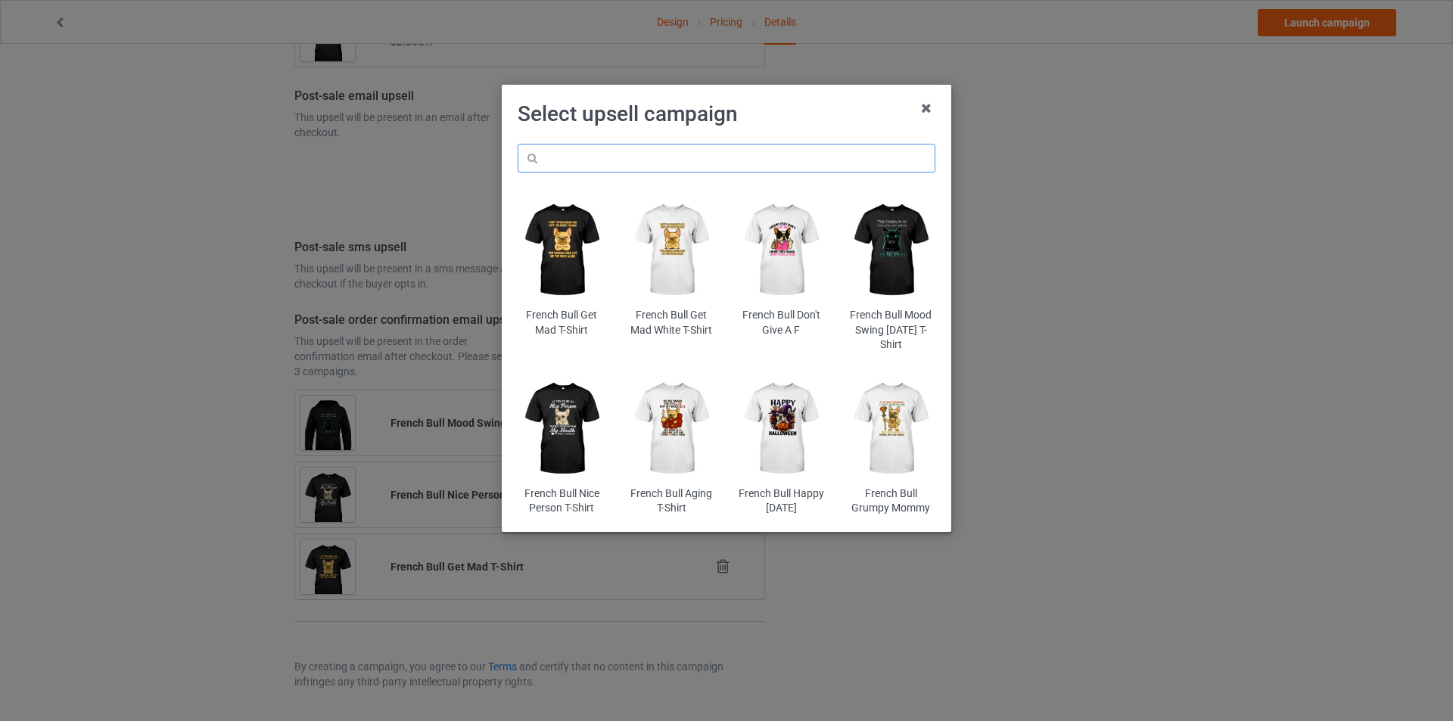
click at [683, 148] on input "text" at bounding box center [727, 158] width 418 height 29
click at [809, 450] on img at bounding box center [781, 429] width 89 height 110
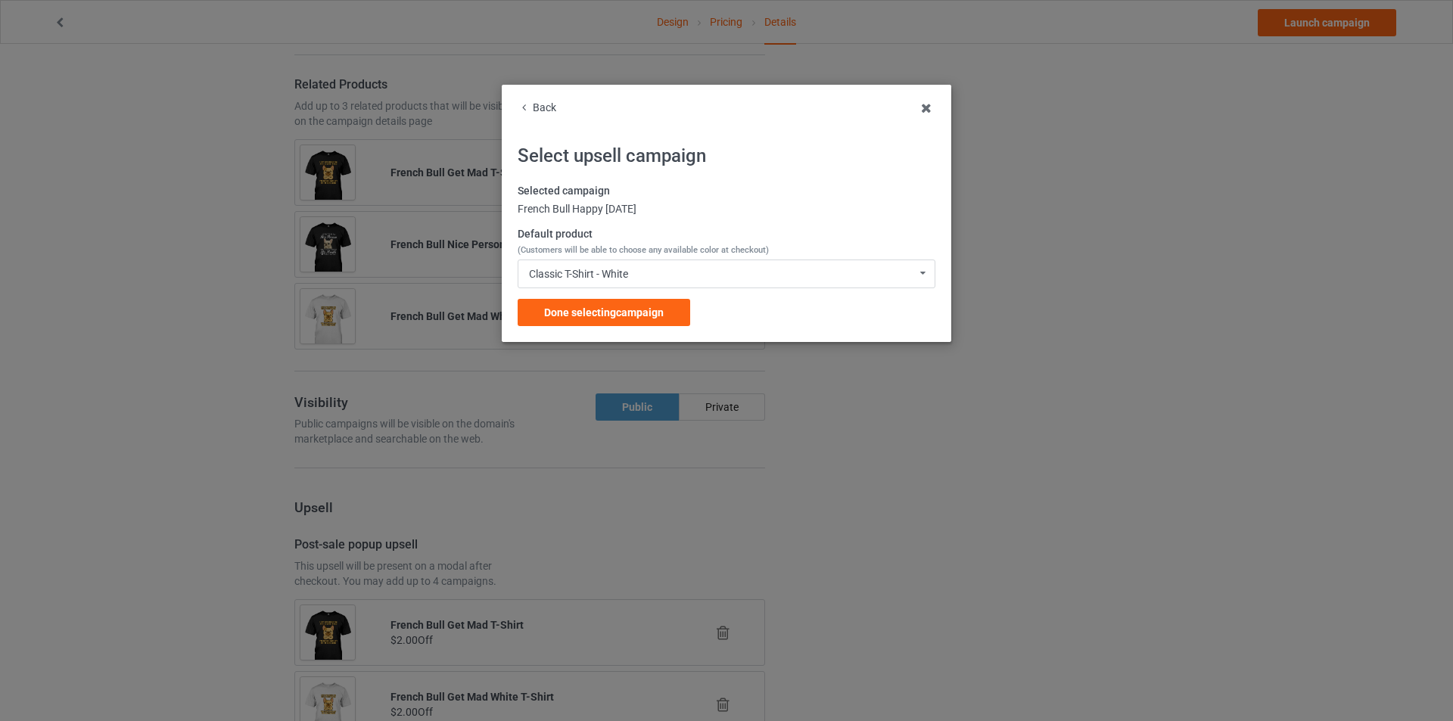
scroll to position [1718, 0]
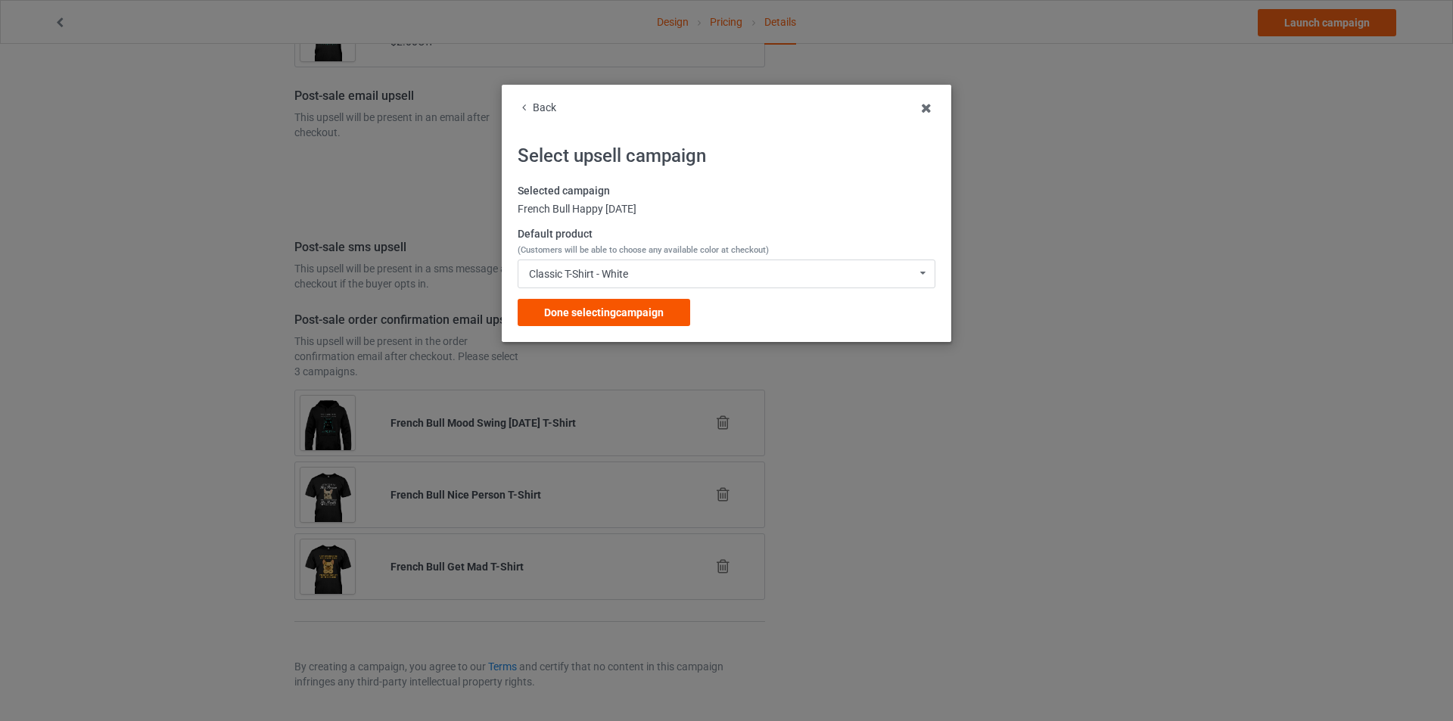
click at [634, 308] on span "Done selecting campaign" at bounding box center [604, 312] width 120 height 12
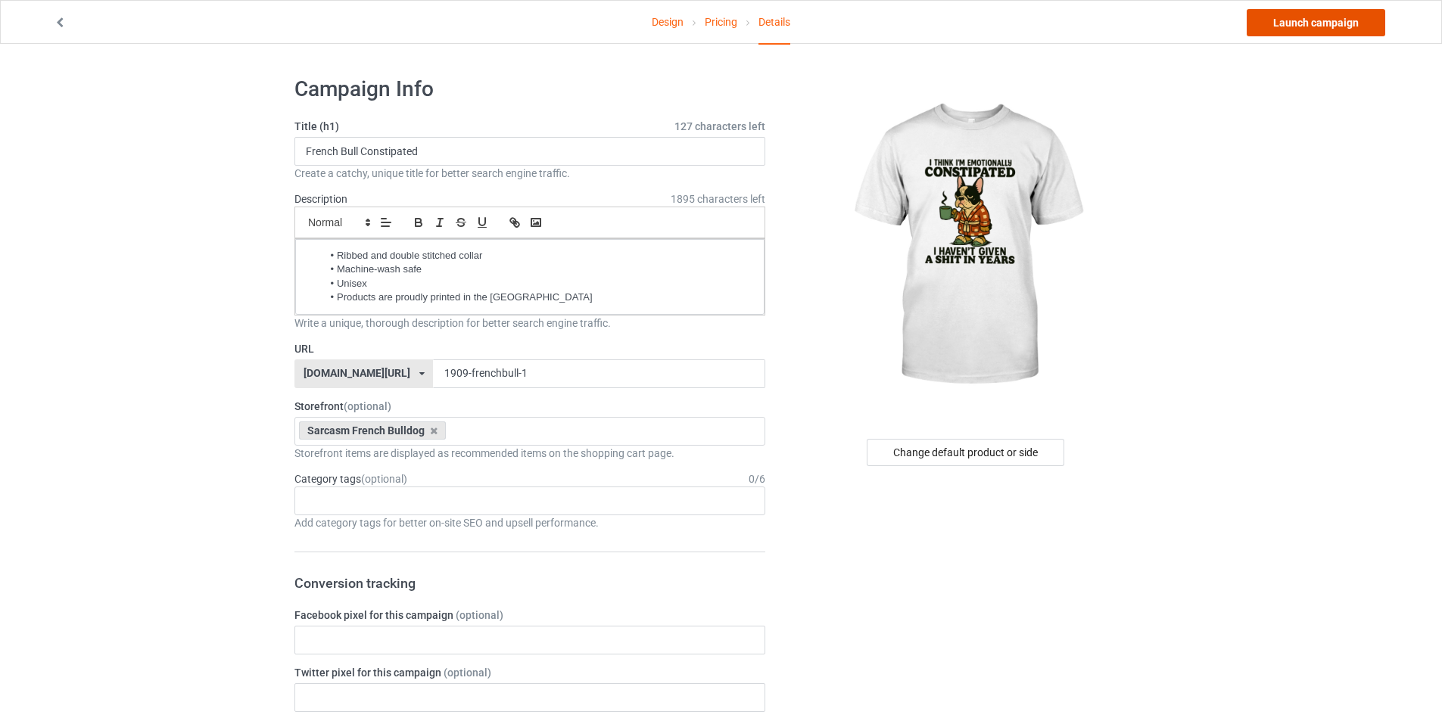
click at [1317, 26] on link "Launch campaign" at bounding box center [1315, 22] width 138 height 27
